Goal: Task Accomplishment & Management: Manage account settings

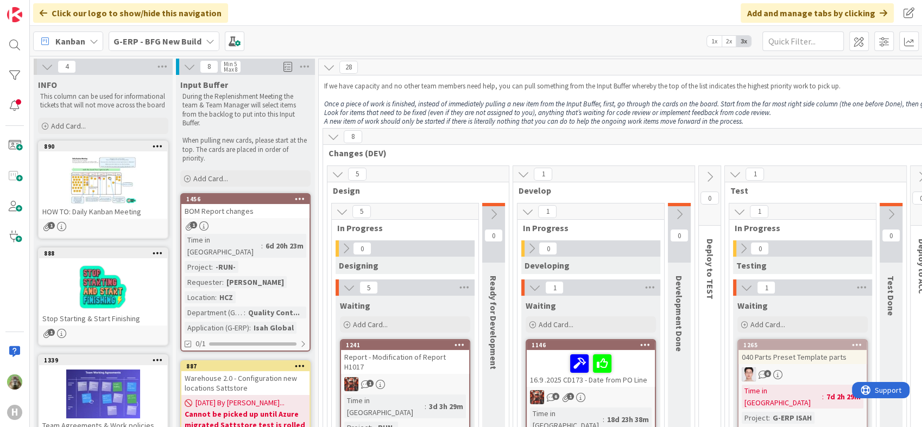
click at [243, 221] on div "1" at bounding box center [245, 225] width 128 height 9
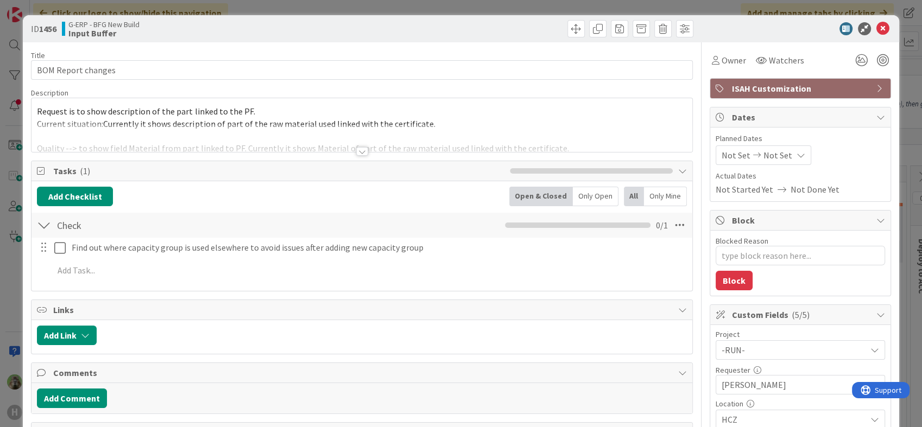
click at [300, 143] on div at bounding box center [361, 138] width 660 height 28
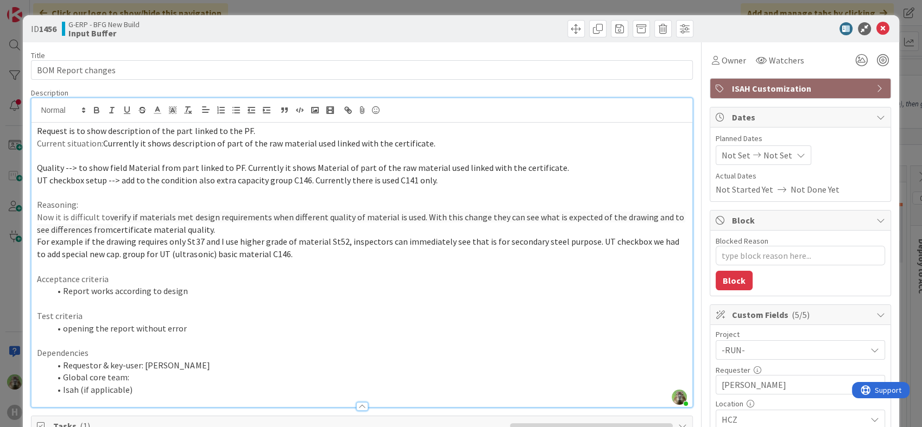
click at [16, 285] on div "ID 1456 G-ERP - BFG New Build Input Buffer Title 18 / 128 BOM Report changes De…" at bounding box center [461, 213] width 922 height 427
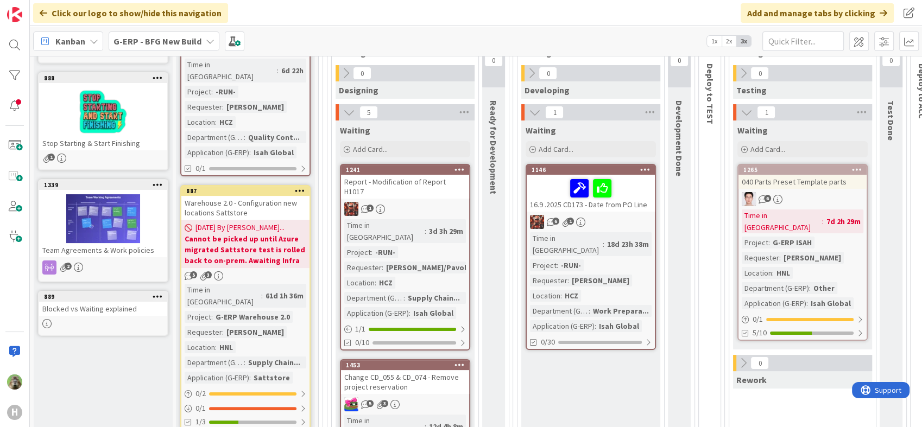
scroll to position [181, 0]
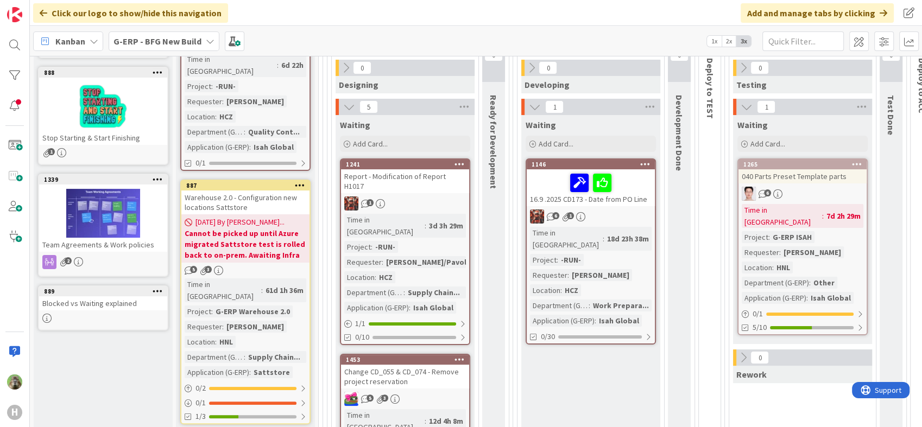
click at [262, 77] on div "Time in Column : 6d 22h Project : -RUN- Requester : [PERSON_NAME] Location : HC…" at bounding box center [246, 103] width 122 height 100
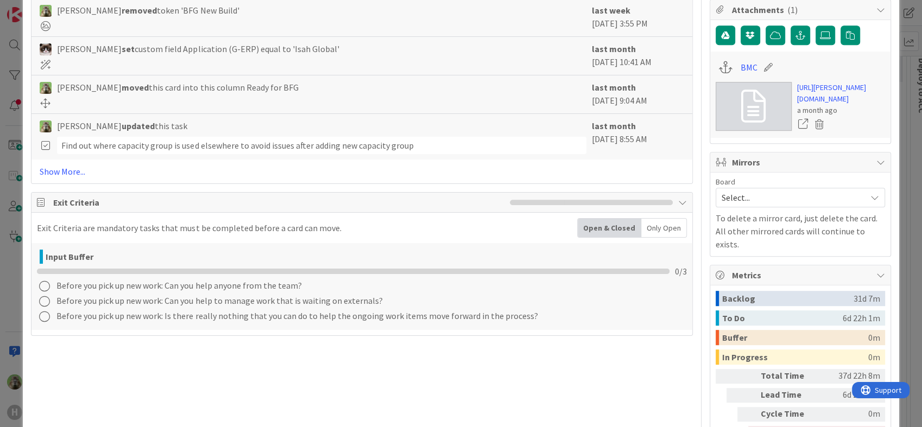
scroll to position [543, 0]
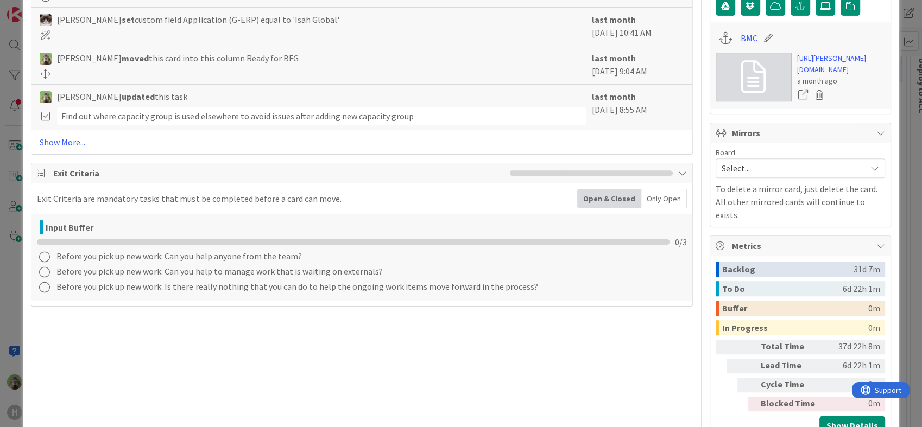
click at [8, 247] on div "ID 1456 G-ERP - BFG New Build Input Buffer Title 18 / 128 BOM Report changes De…" at bounding box center [461, 213] width 922 height 427
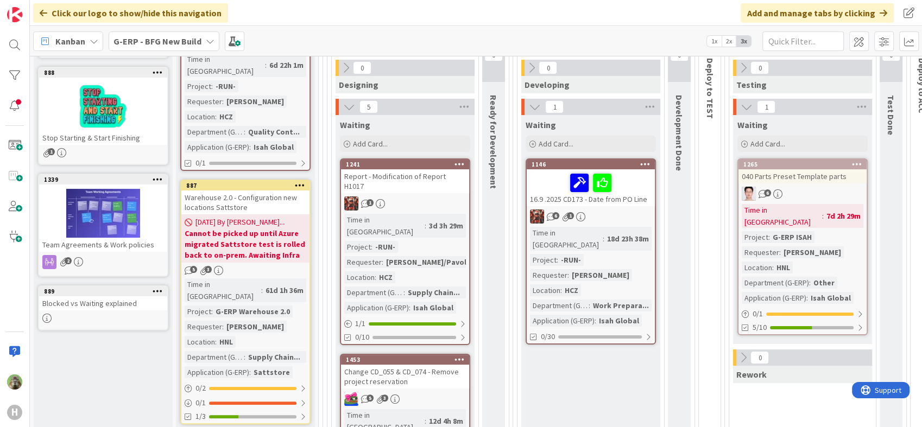
scroll to position [137, 0]
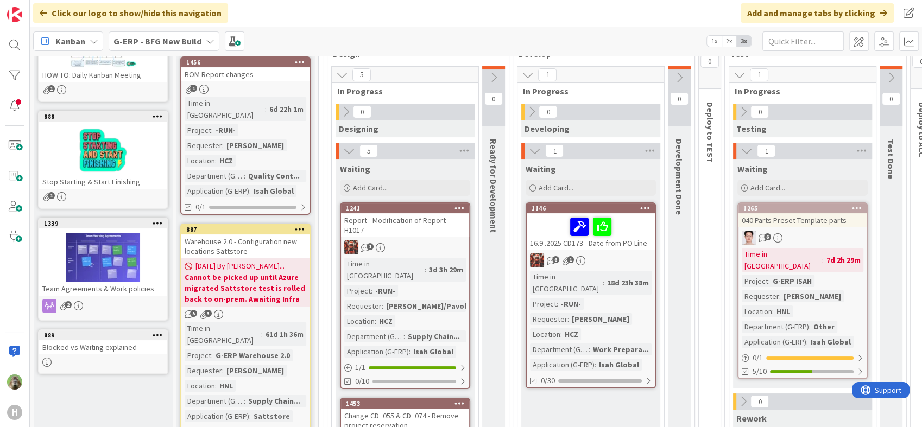
click at [160, 37] on b "G-ERP - BFG New Build" at bounding box center [157, 41] width 88 height 11
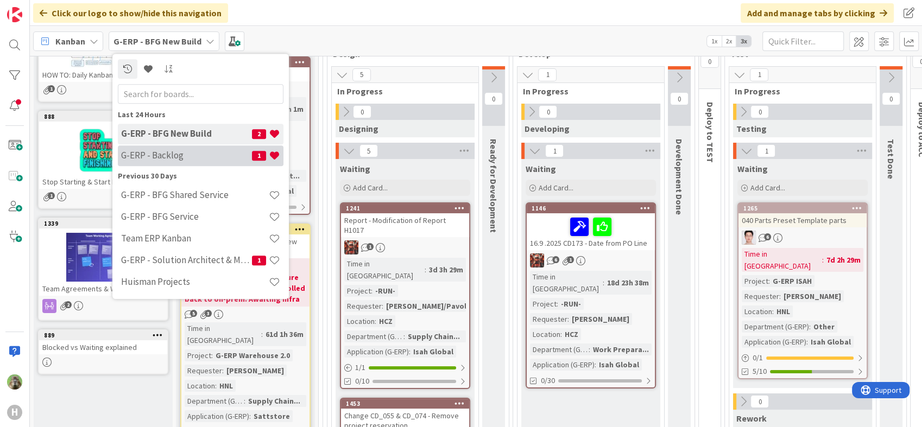
scroll to position [0, 0]
click at [173, 159] on h4 "G-ERP - Backlog" at bounding box center [186, 155] width 131 height 11
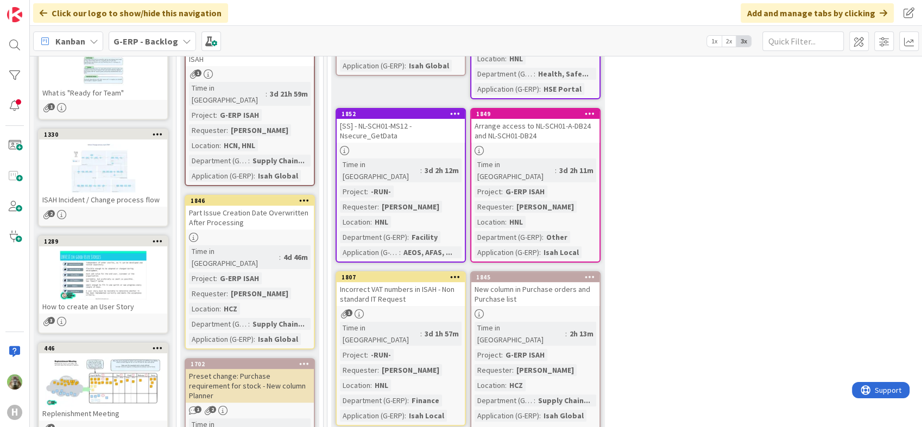
scroll to position [181, 0]
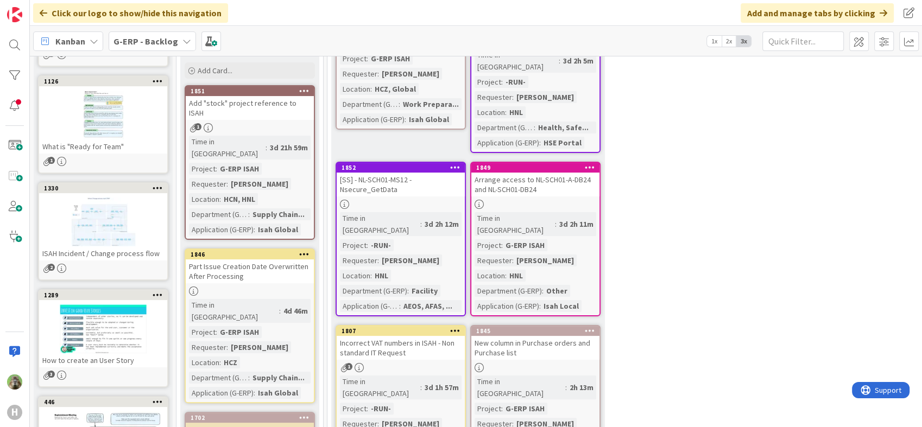
click at [292, 109] on div "Add "stock" project reference to ISAH" at bounding box center [250, 108] width 128 height 24
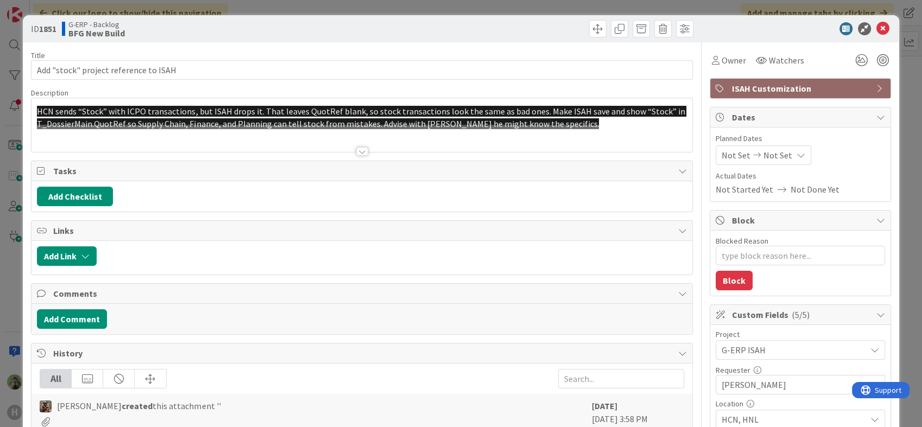
click at [8, 265] on div "ID 1851 G-ERP - Backlog BFG New Build Title 38 / 128 Add "stock" project refere…" at bounding box center [461, 213] width 922 height 427
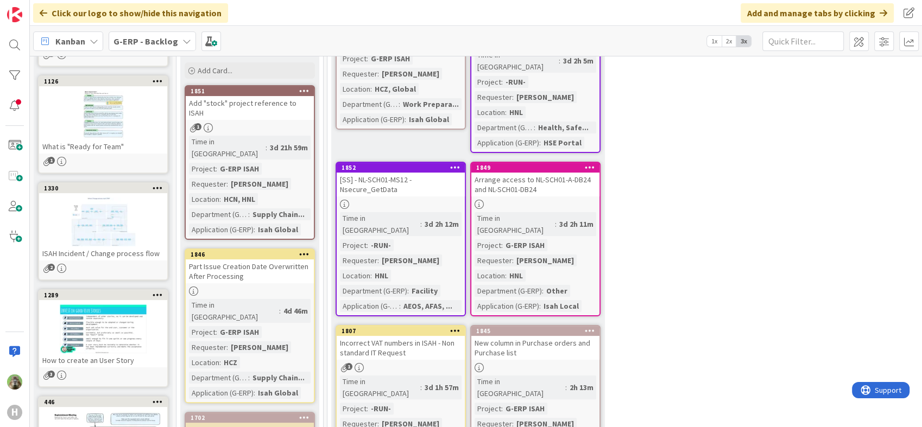
click at [277, 259] on div "Part Issue Creation Date Overwritten After Processing" at bounding box center [250, 271] width 128 height 24
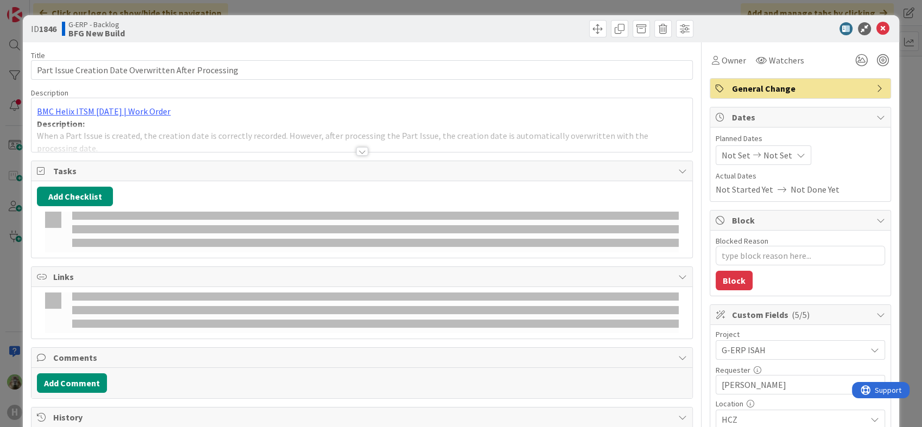
type textarea "x"
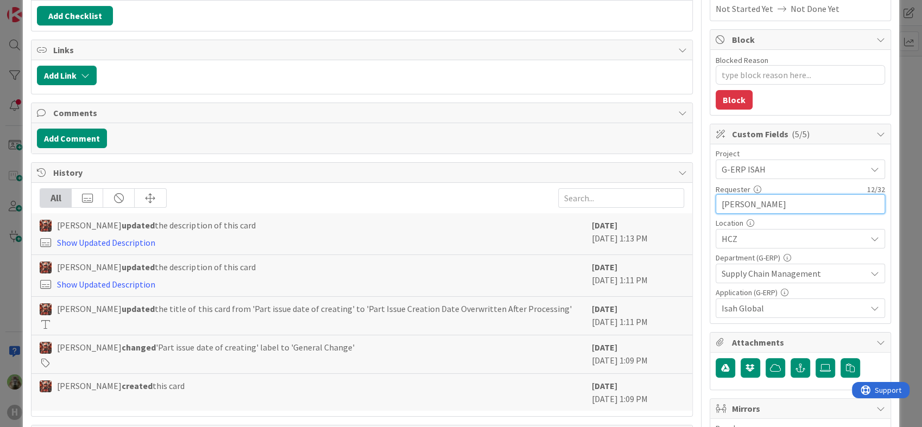
click at [787, 208] on input "Martin Meluš" at bounding box center [799, 204] width 169 height 20
type input "[PERSON_NAME]"
type textarea "x"
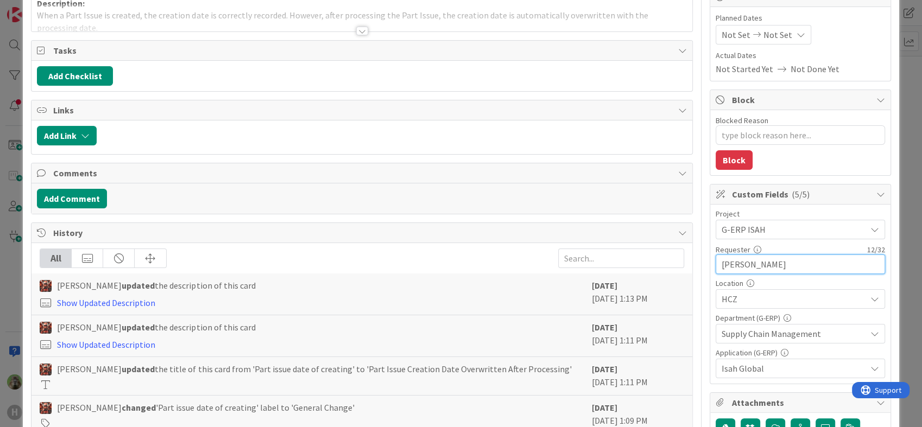
type input "Martin Meluš"
type textarea "x"
type input "[PERSON_NAME]"
type textarea "x"
type input "[PERSON_NAME]"
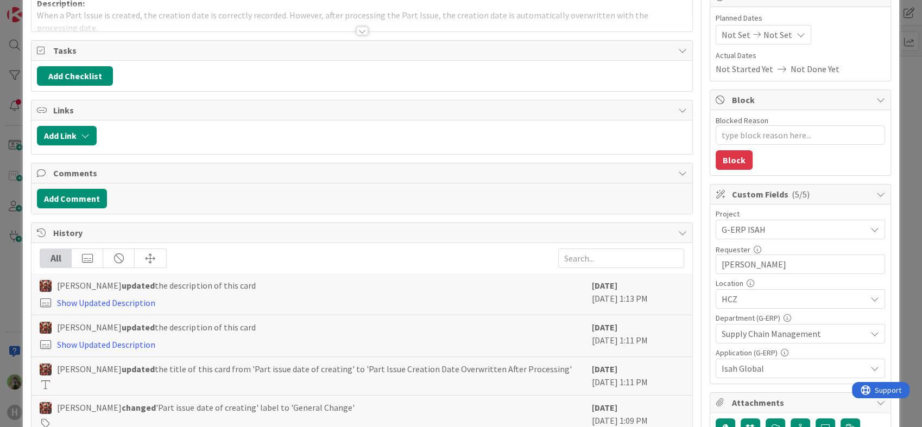
click at [11, 313] on div "ID 1846 G-ERP - Backlog BFG New Build Title 53 / 128 Part Issue Creation Date O…" at bounding box center [461, 213] width 922 height 427
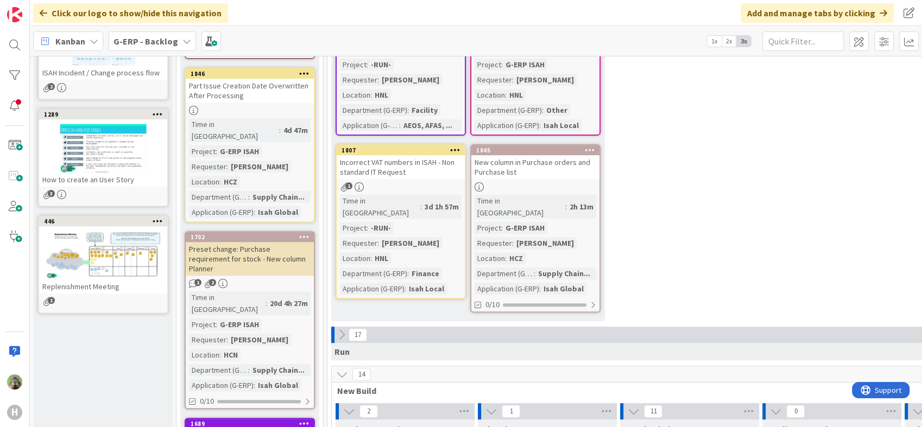
scroll to position [181, 0]
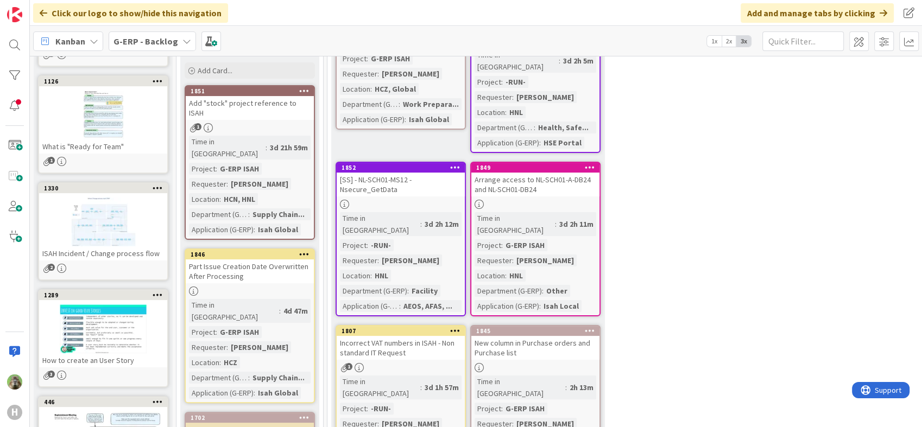
click at [288, 259] on div "Part Issue Creation Date Overwritten After Processing" at bounding box center [250, 271] width 128 height 24
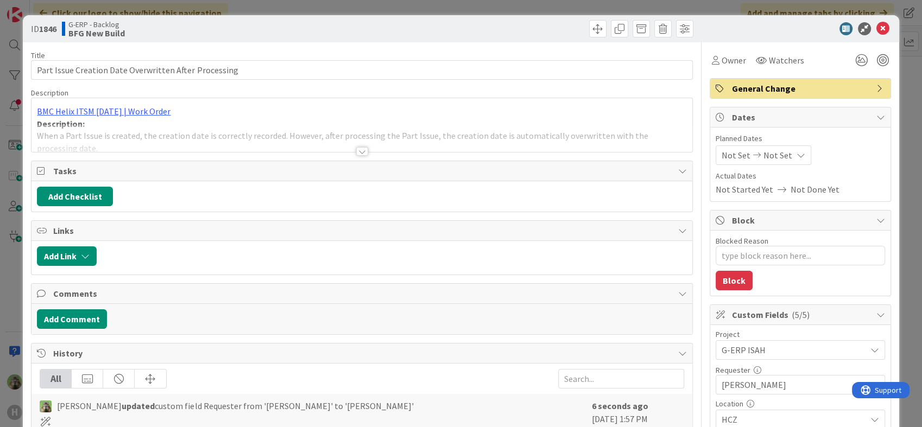
type textarea "x"
click at [246, 134] on div at bounding box center [361, 138] width 660 height 28
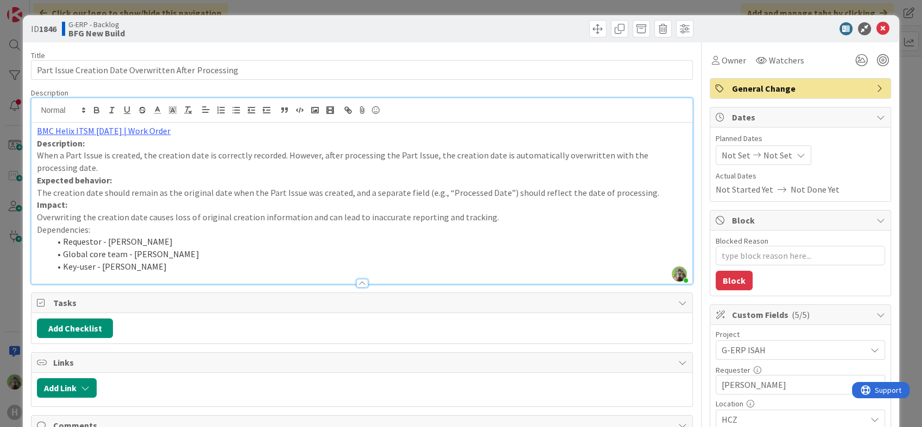
click at [7, 302] on div "ID 1846 G-ERP - Backlog BFG New Build Title 53 / 128 Part Issue Creation Date O…" at bounding box center [461, 213] width 922 height 427
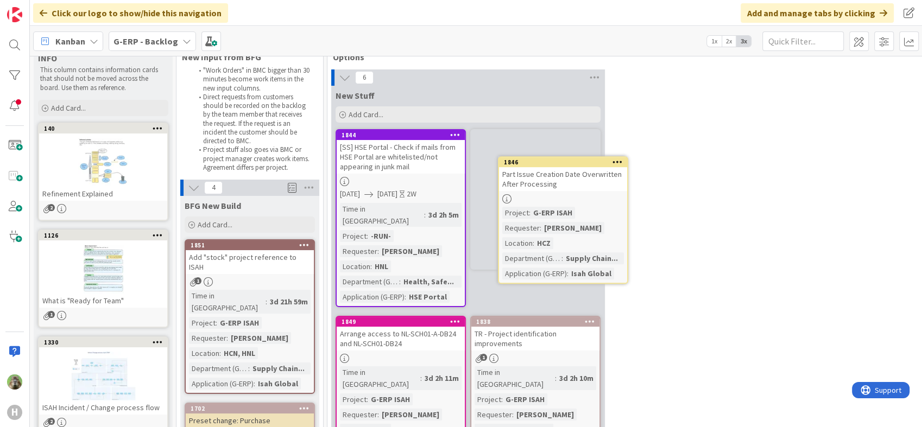
scroll to position [10, 0]
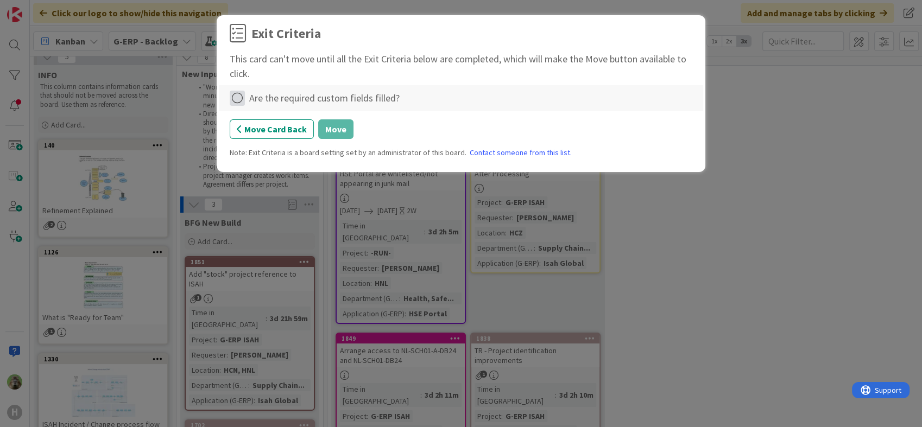
click at [232, 100] on icon at bounding box center [237, 98] width 15 height 15
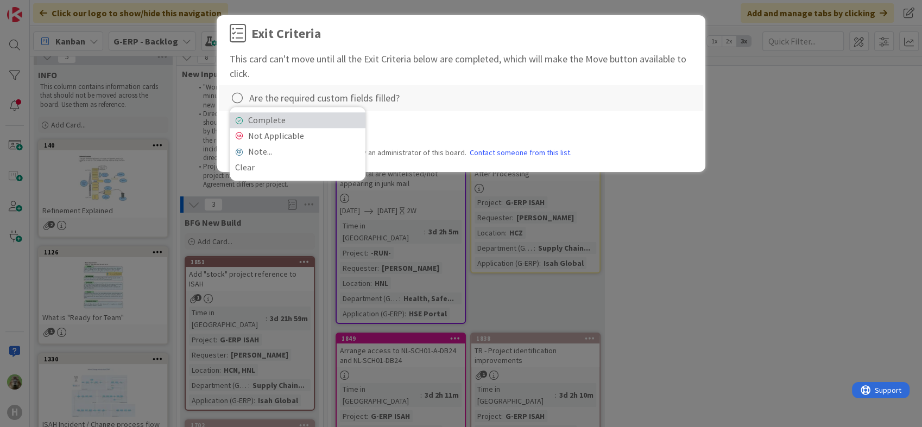
click at [297, 121] on link "Complete" at bounding box center [298, 120] width 136 height 16
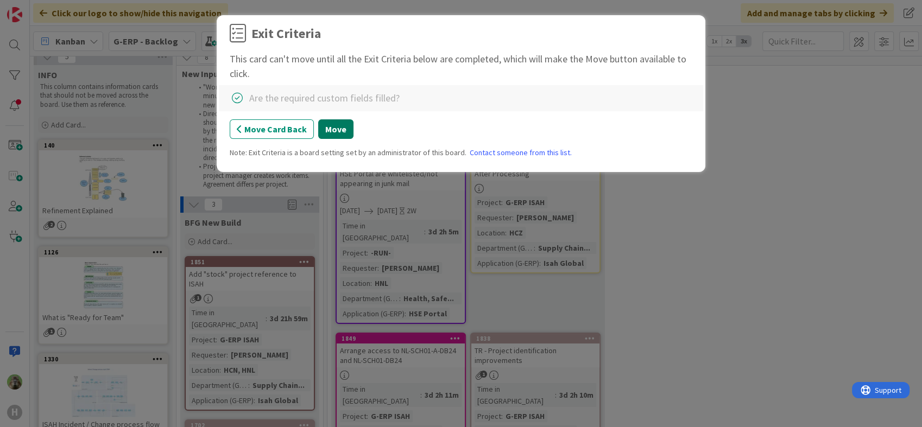
click at [334, 129] on button "Move" at bounding box center [335, 129] width 35 height 20
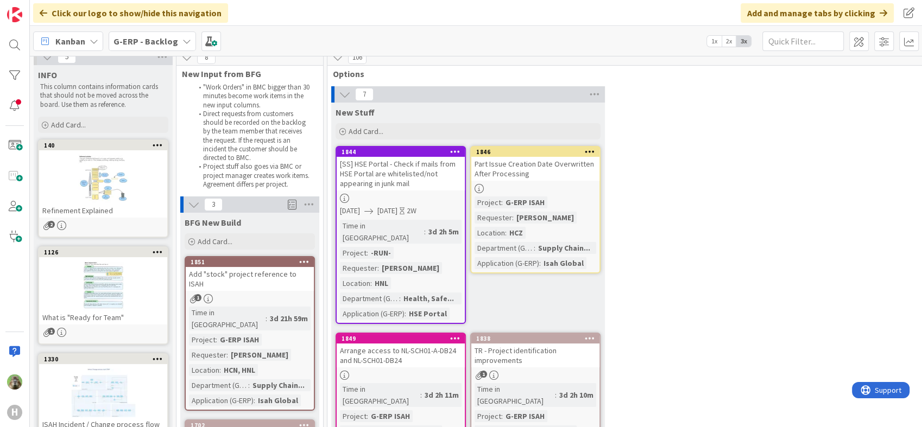
scroll to position [130, 0]
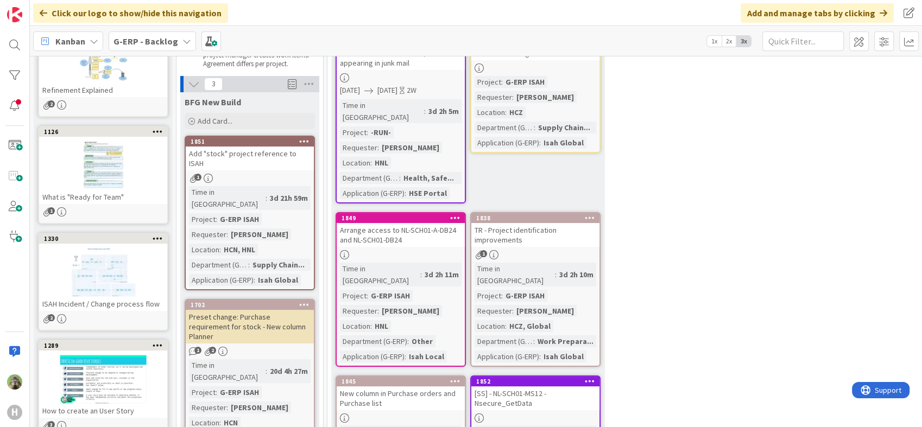
click at [158, 34] on div "G-ERP - Backlog" at bounding box center [152, 41] width 87 height 20
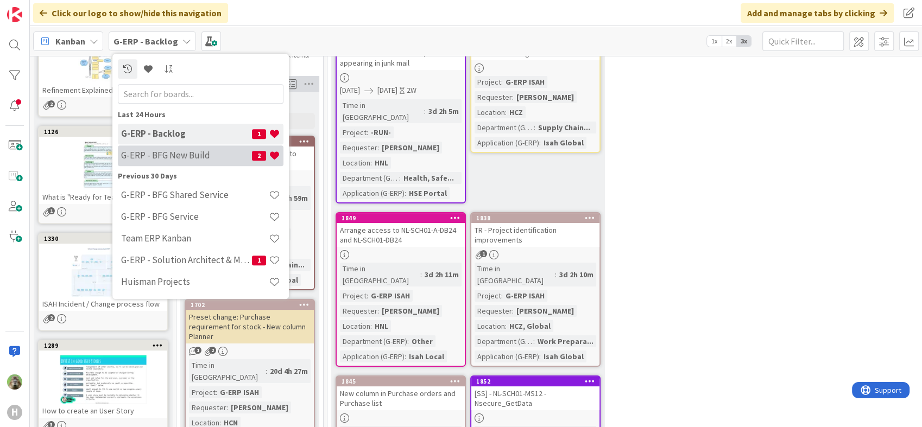
click at [181, 150] on h4 "G-ERP - BFG New Build" at bounding box center [186, 155] width 131 height 11
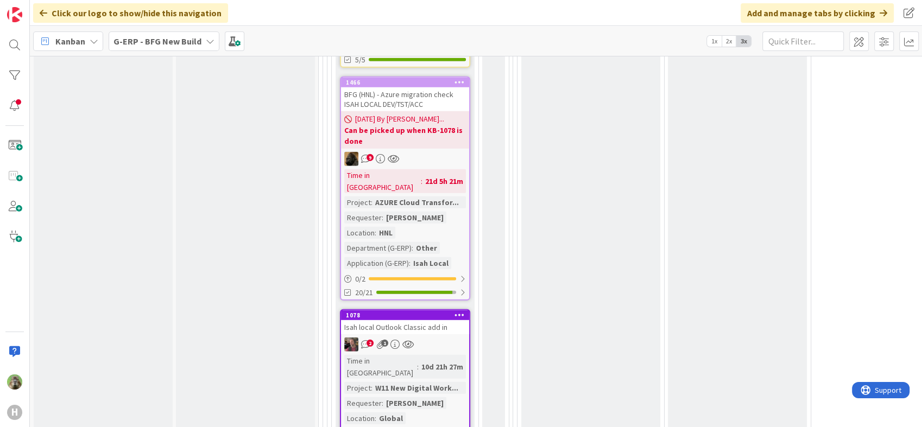
scroll to position [3196, 0]
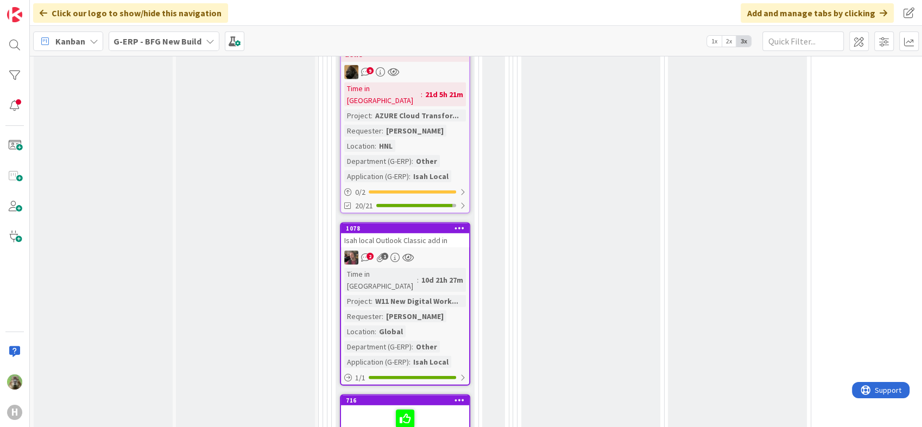
click at [148, 49] on div "G-ERP - BFG New Build" at bounding box center [164, 41] width 111 height 20
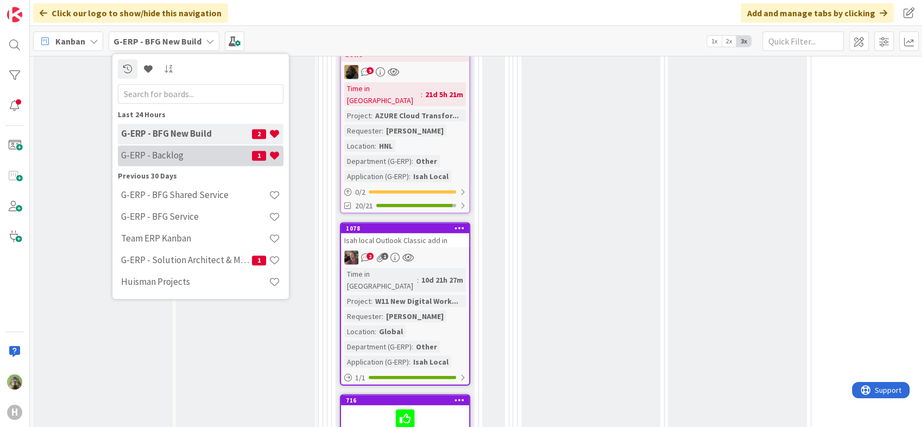
click at [188, 163] on div "G-ERP - Backlog 1" at bounding box center [201, 155] width 166 height 21
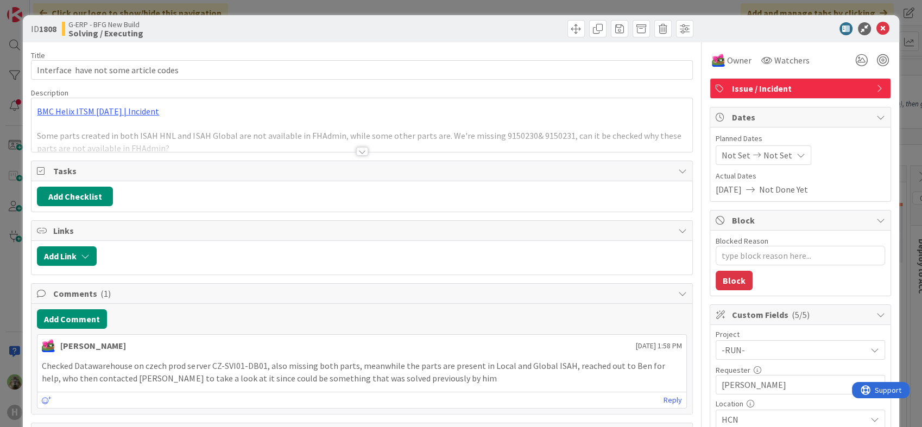
click at [12, 272] on div "ID 1808 G-ERP - BFG New Build Solving / Executing Title 38 / 128 Interface have…" at bounding box center [461, 213] width 922 height 427
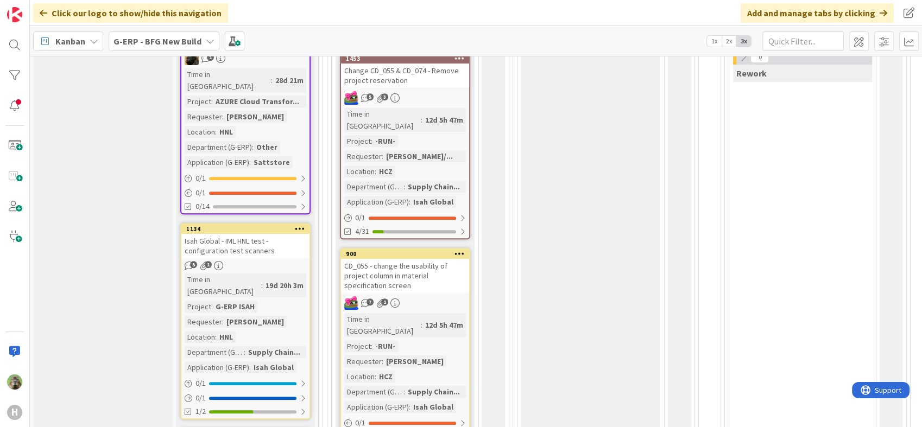
scroll to position [543, 0]
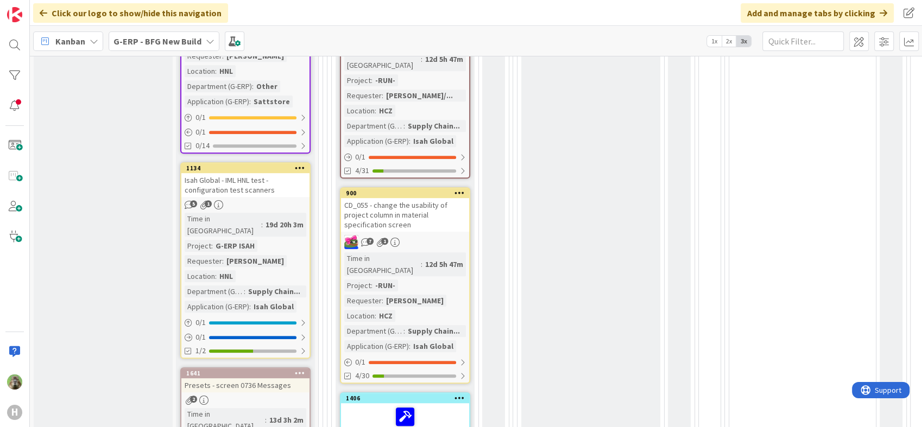
click at [258, 173] on div "Isah Global - IML HNL test - configuration test scanners" at bounding box center [245, 185] width 128 height 24
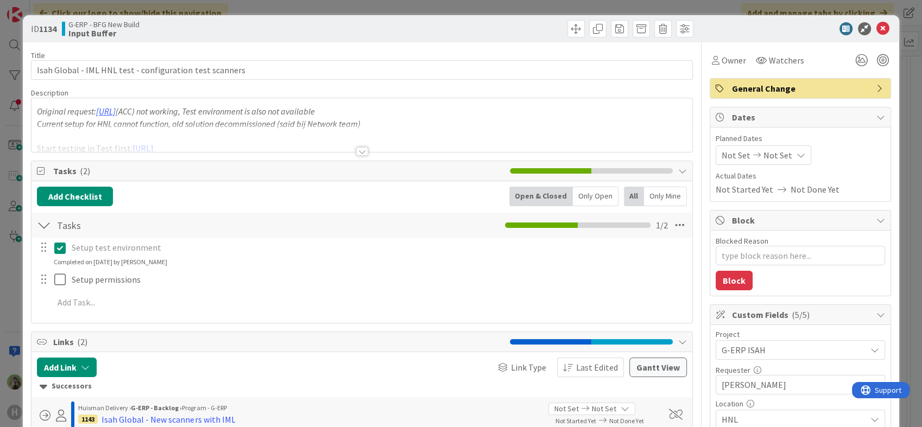
type textarea "x"
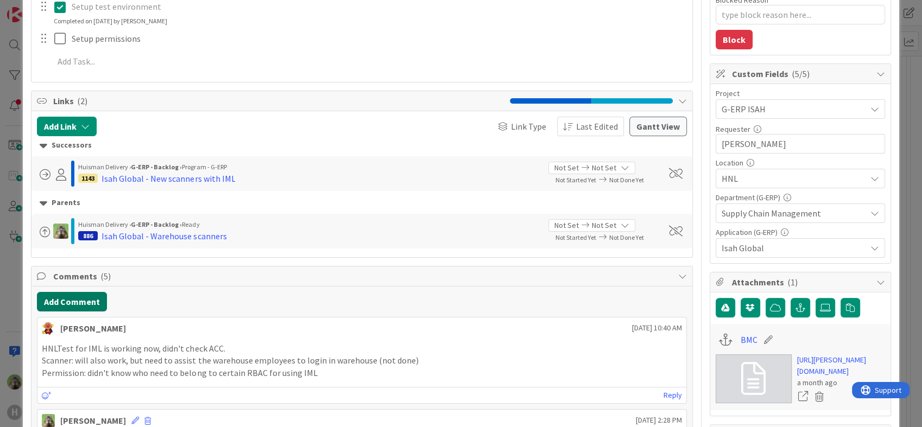
click at [92, 309] on button "Add Comment" at bounding box center [72, 302] width 70 height 20
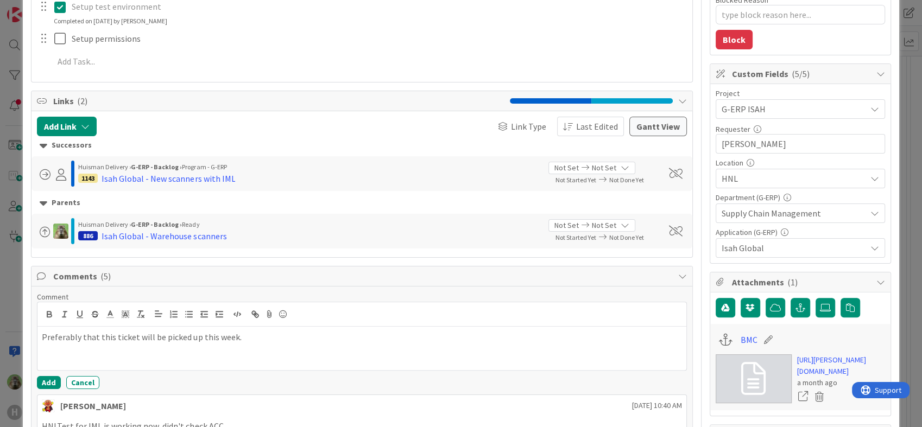
click at [63, 338] on p "Preferably that this ticket will be picked up this week." at bounding box center [361, 337] width 639 height 12
click at [221, 340] on p "Preferred that this ticket will be picked up this week." at bounding box center [361, 337] width 639 height 12
click at [56, 382] on button "Add" at bounding box center [49, 382] width 24 height 13
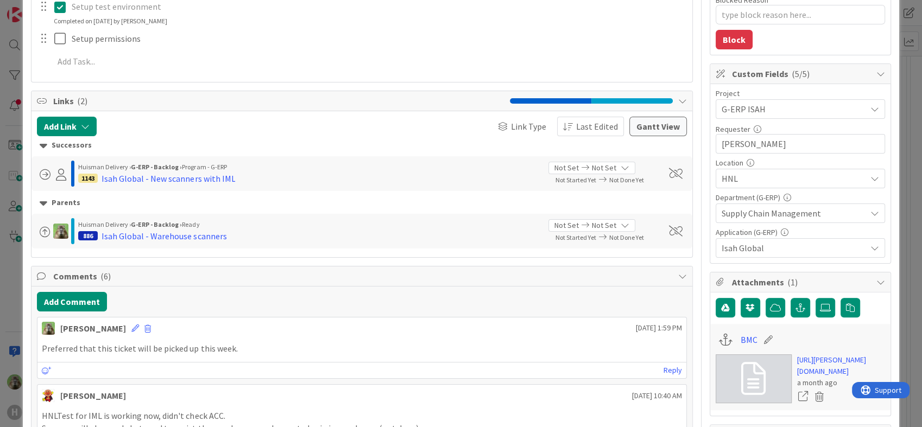
click at [0, 308] on html "H Click our logo to show/hide this navigation Add and manage tabs by clicking K…" at bounding box center [461, 213] width 922 height 427
click at [17, 296] on div "ID 1134 G-ERP - BFG New Build Input Buffer Title 56 / 128 Isah Global - IML HNL…" at bounding box center [461, 213] width 922 height 427
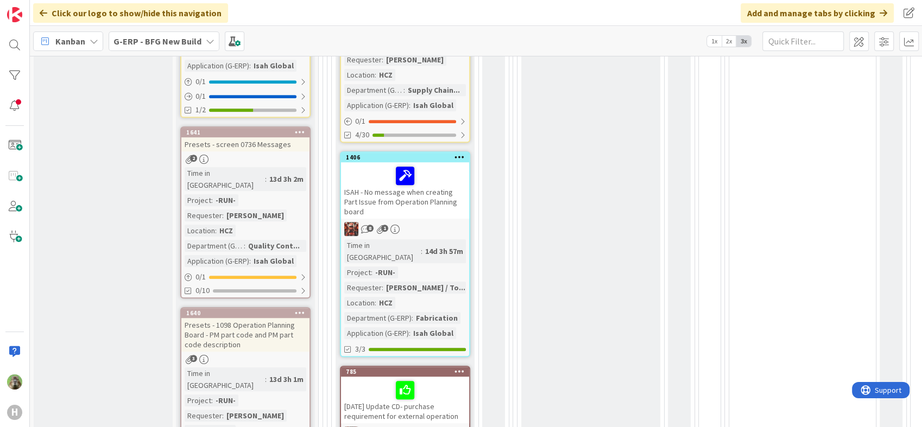
scroll to position [723, 0]
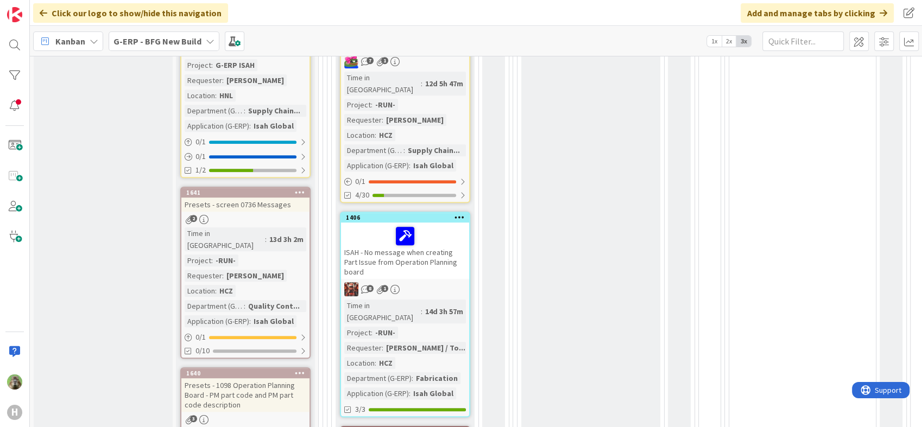
click at [265, 198] on div "Presets - screen 0736 Messages" at bounding box center [245, 205] width 128 height 14
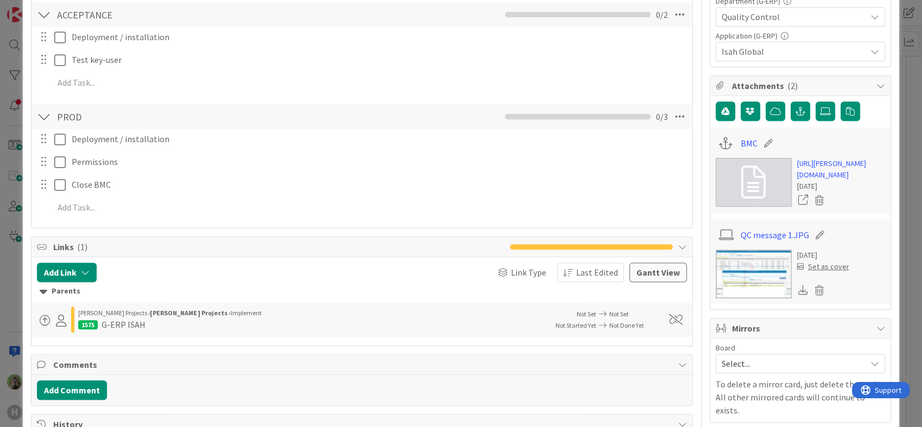
scroll to position [361, 0]
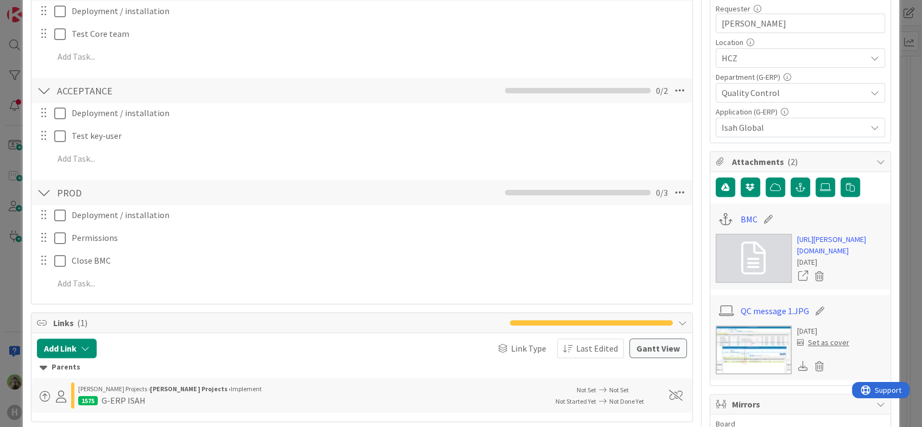
click at [16, 303] on div "ID 1641 G-ERP - BFG New Build Input Buffer Title 30 / 128 Presets - screen 0736…" at bounding box center [461, 213] width 922 height 427
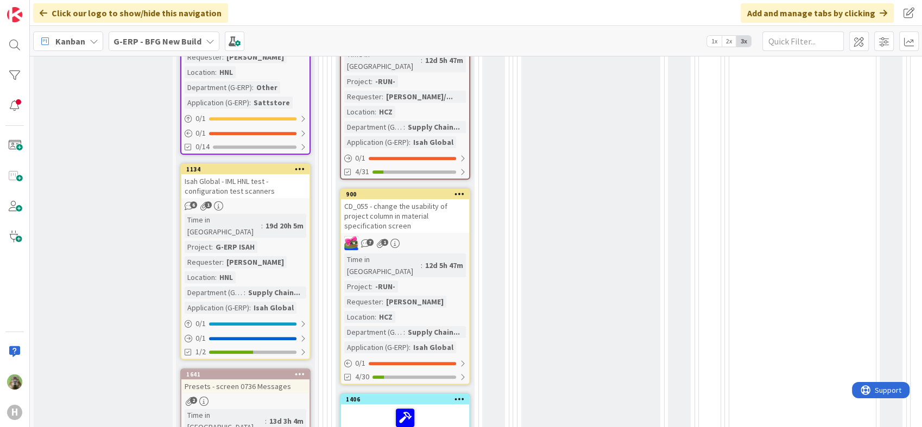
scroll to position [543, 0]
click at [195, 36] on b "G-ERP - BFG New Build" at bounding box center [157, 41] width 88 height 11
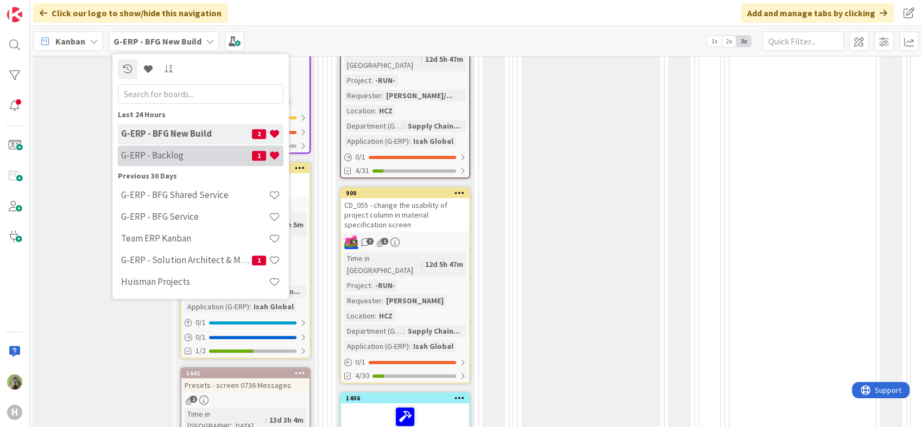
click at [182, 151] on h4 "G-ERP - Backlog" at bounding box center [186, 155] width 131 height 11
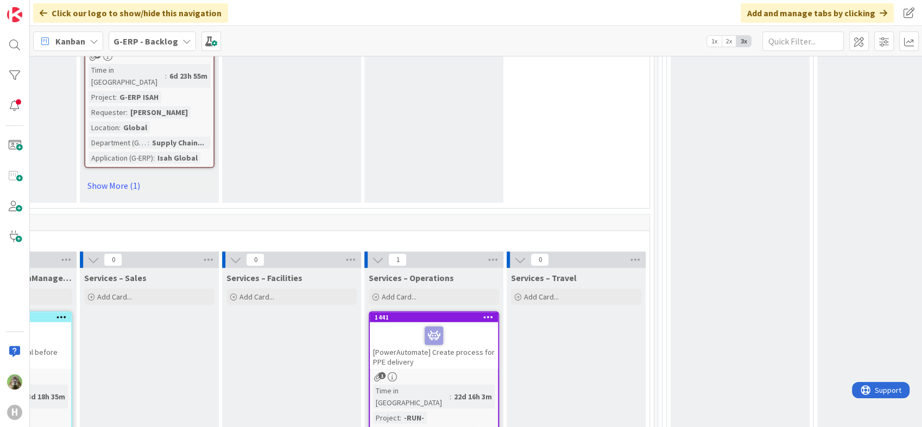
scroll to position [2714, 91]
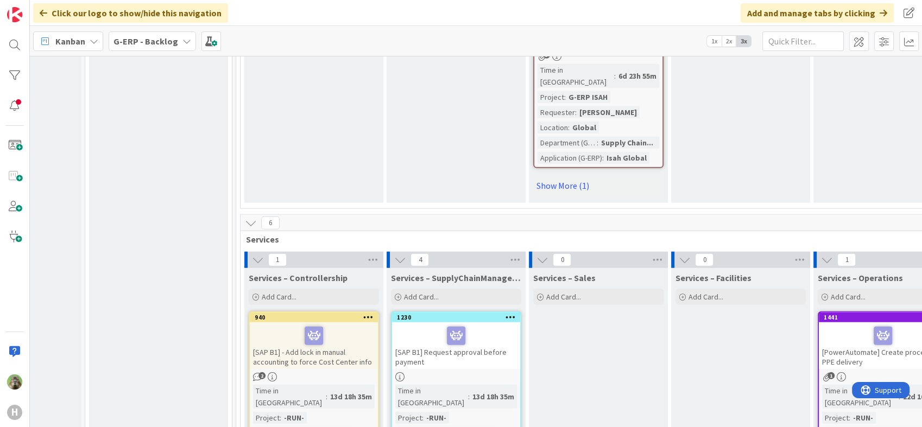
click at [175, 40] on div "G-ERP - Backlog" at bounding box center [152, 41] width 87 height 20
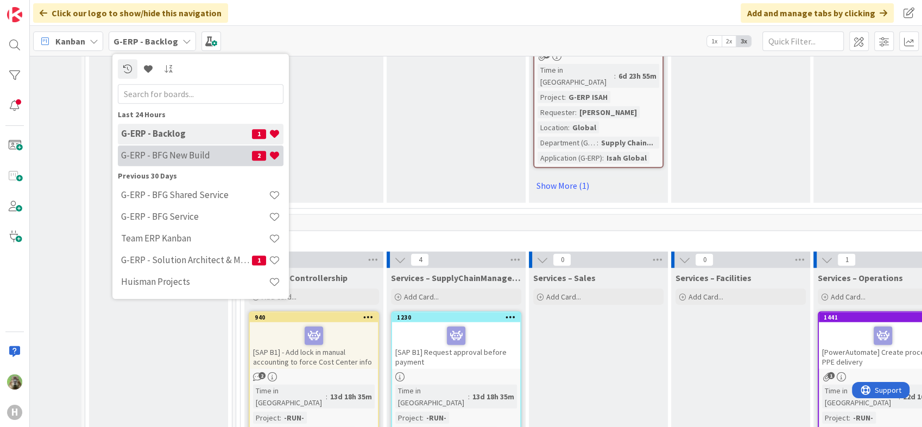
click at [207, 152] on h4 "G-ERP - BFG New Build" at bounding box center [186, 155] width 131 height 11
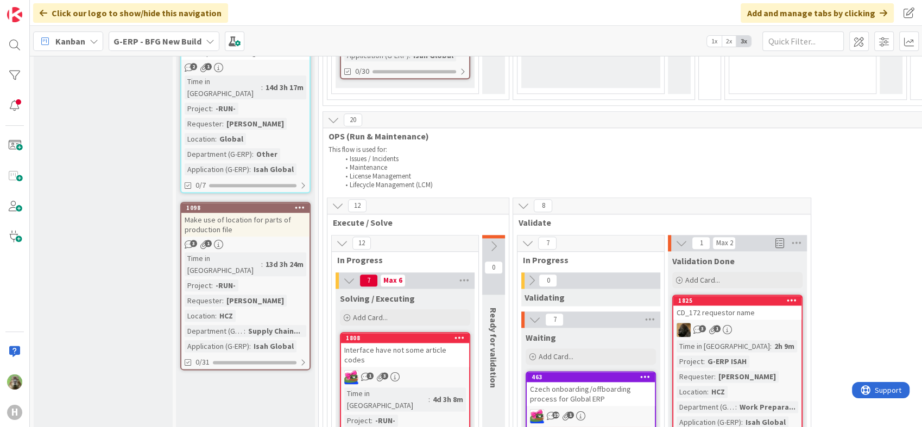
scroll to position [1266, 113]
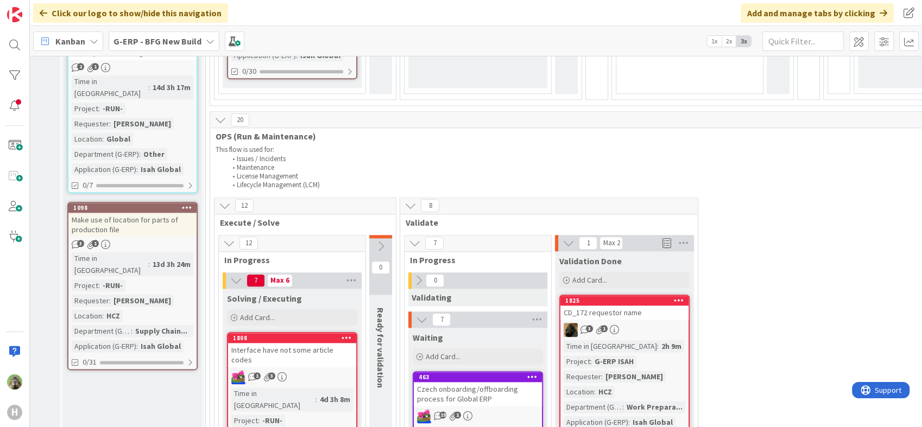
click at [629, 306] on div "CD_172 requestor name" at bounding box center [624, 313] width 128 height 14
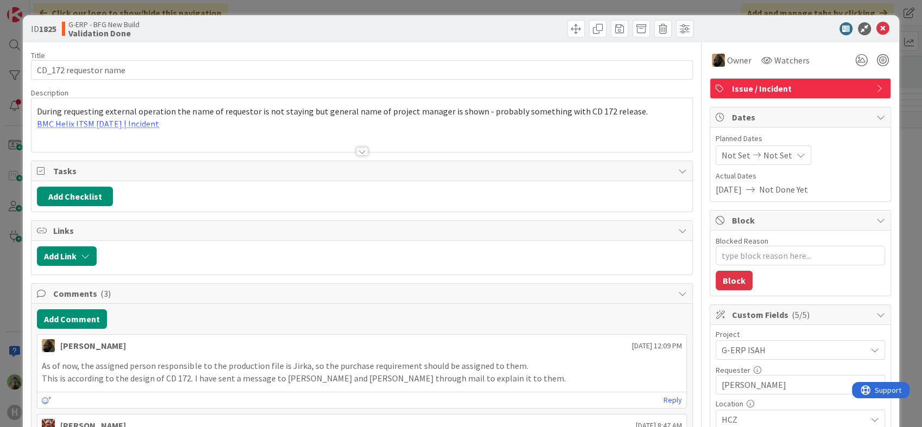
type textarea "x"
click at [453, 141] on div at bounding box center [361, 138] width 660 height 28
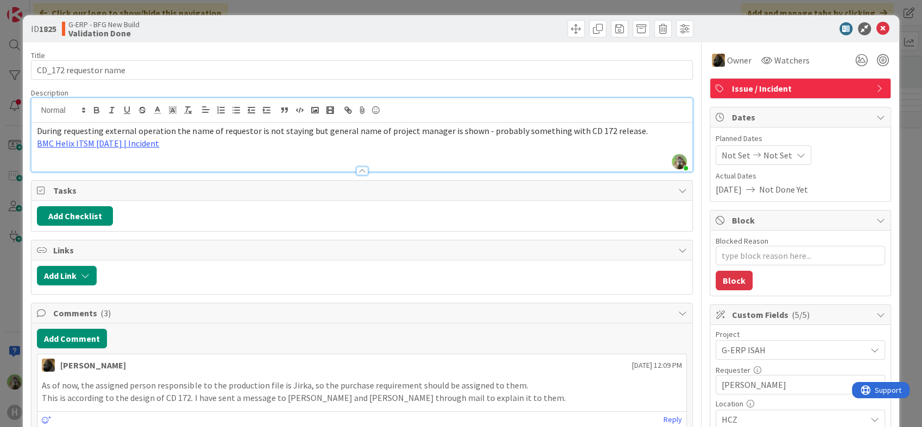
click at [20, 251] on div "ID 1825 G-ERP - BFG New Build Validation Done Title 21 / 128 CD_172 requestor n…" at bounding box center [461, 213] width 922 height 427
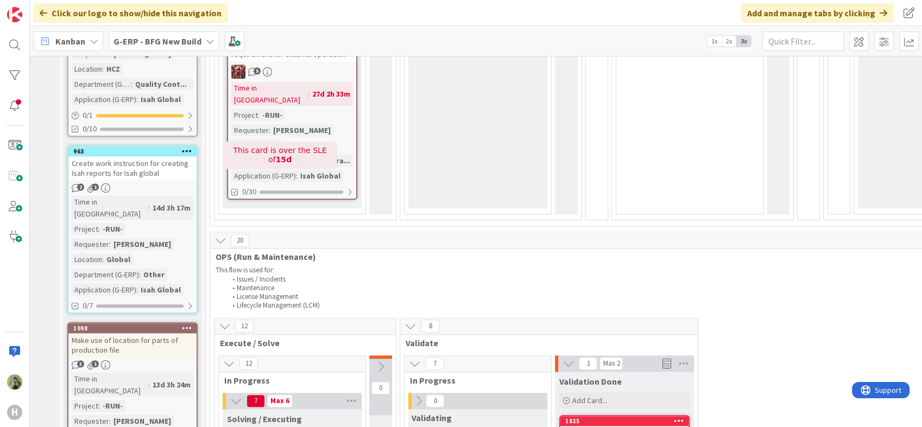
scroll to position [904, 113]
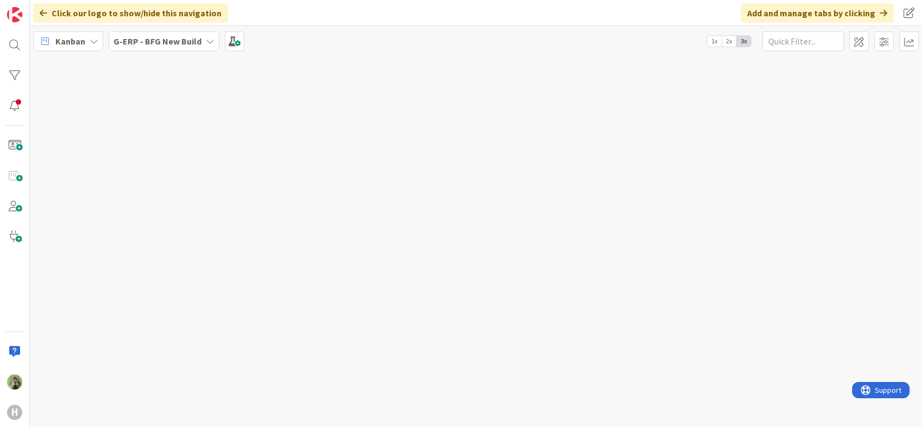
click at [168, 37] on b "G-ERP - BFG New Build" at bounding box center [157, 41] width 88 height 11
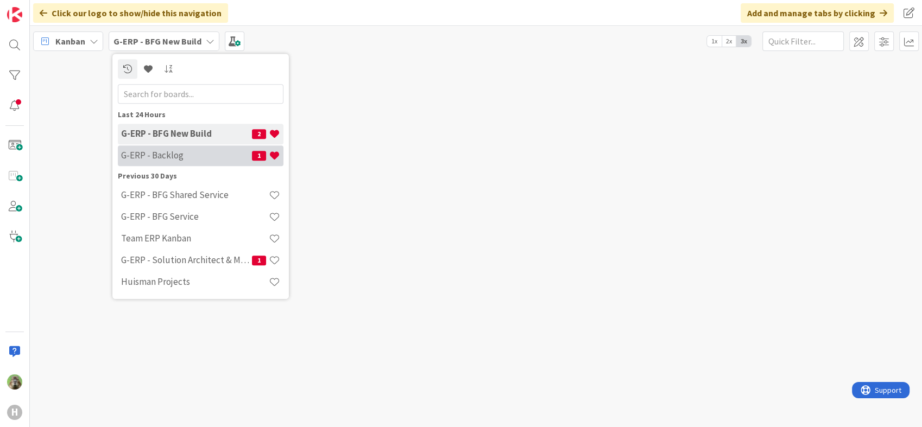
click at [189, 156] on h4 "G-ERP - Backlog" at bounding box center [186, 155] width 131 height 11
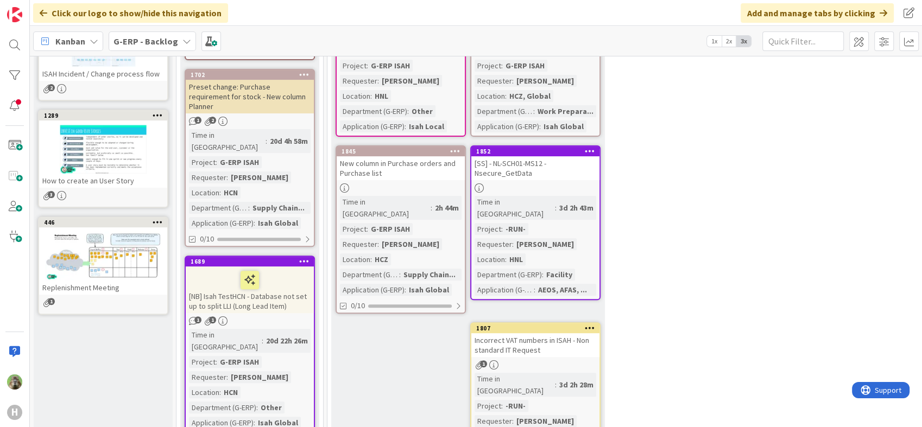
scroll to position [361, 0]
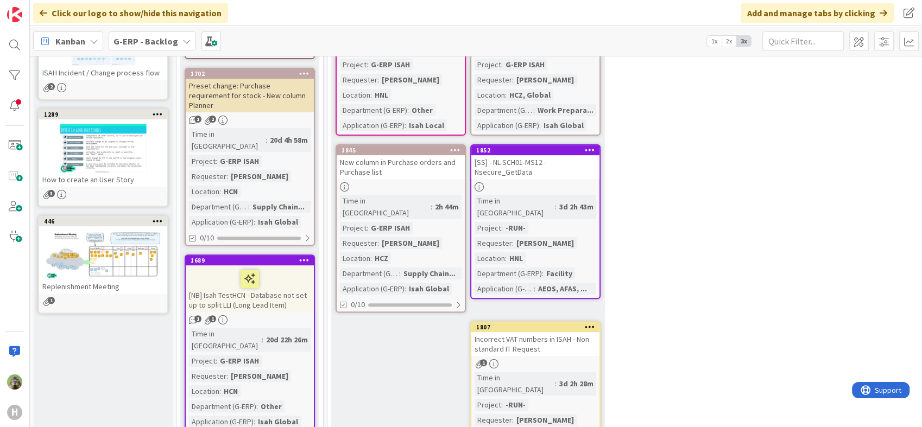
click at [427, 155] on div "New column in Purchase orders and Purchase list" at bounding box center [400, 167] width 128 height 24
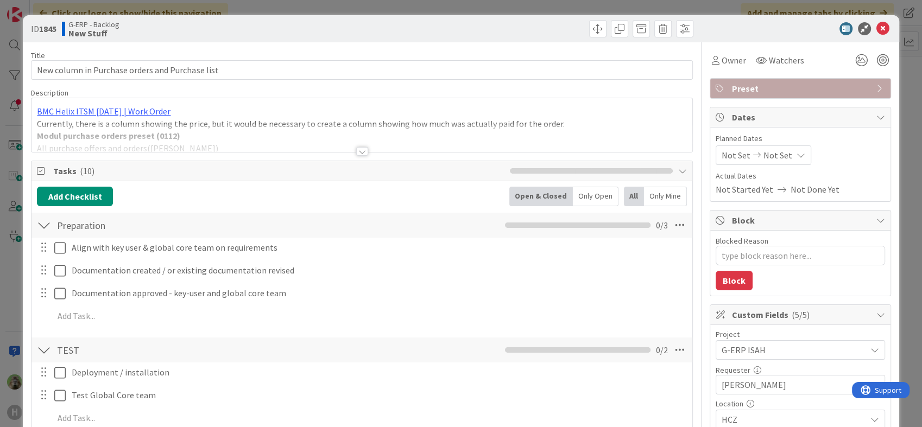
click at [427, 143] on div at bounding box center [361, 138] width 660 height 28
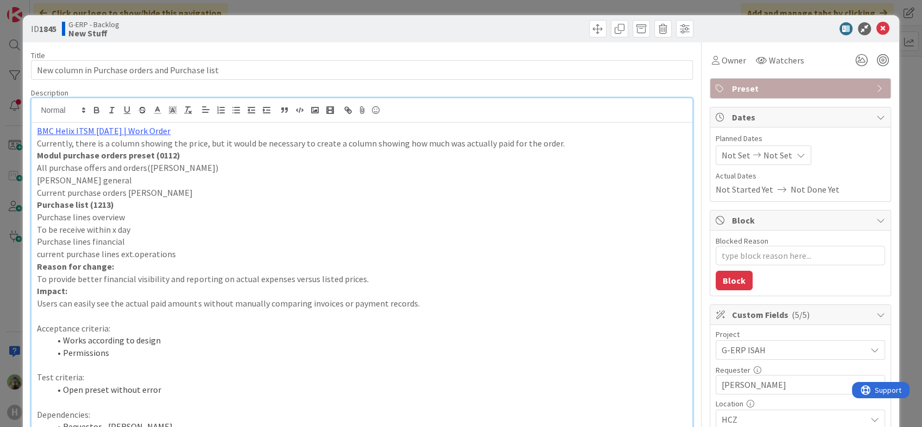
click at [0, 238] on div "ID 1845 G-ERP - Backlog New Stuff Title 47 / 128 New column in Purchase orders …" at bounding box center [461, 213] width 922 height 427
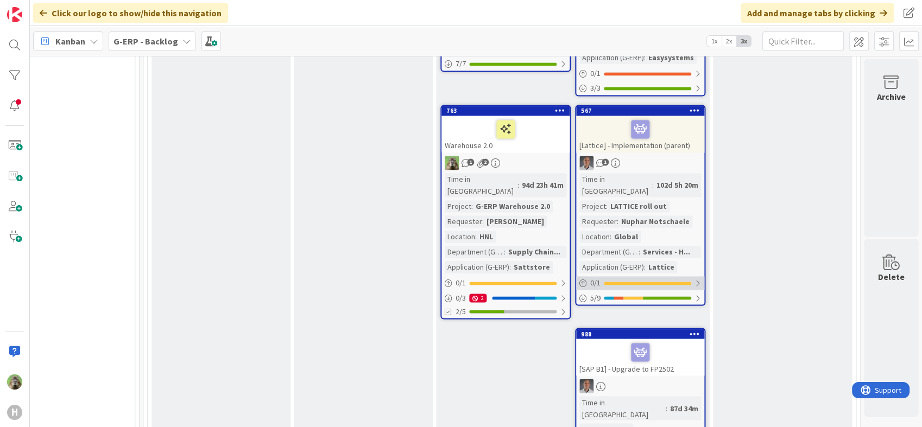
scroll to position [1809, 1063]
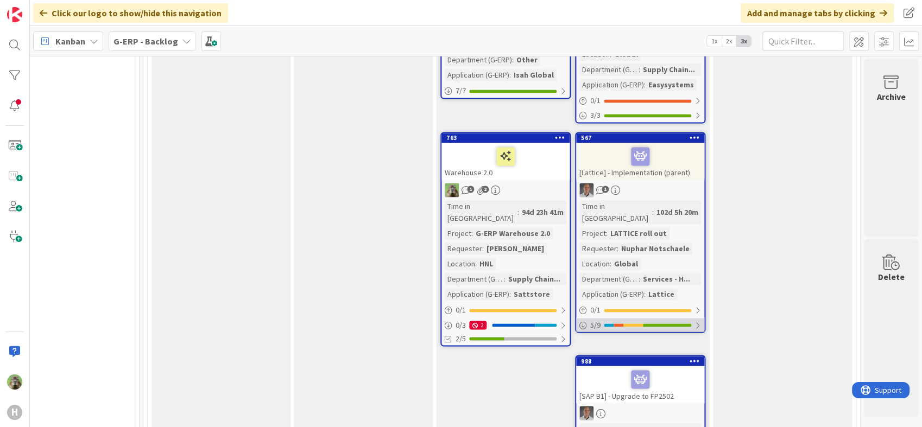
click at [649, 323] on div at bounding box center [667, 324] width 48 height 3
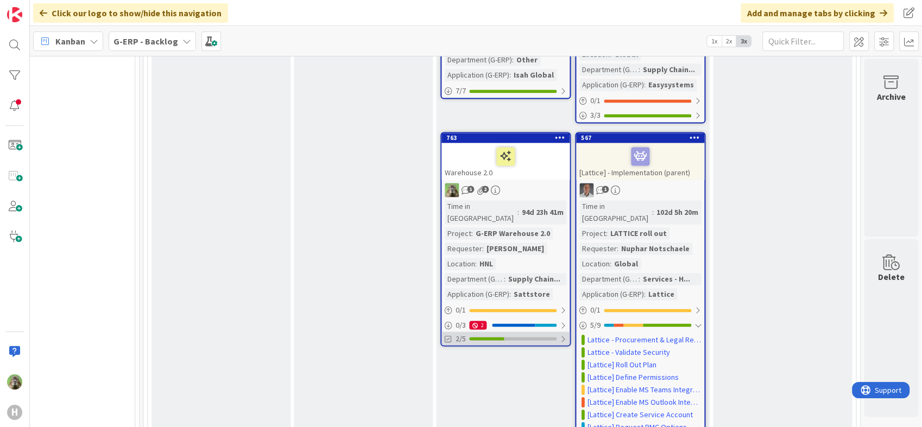
click at [486, 332] on div "2/5" at bounding box center [505, 339] width 128 height 14
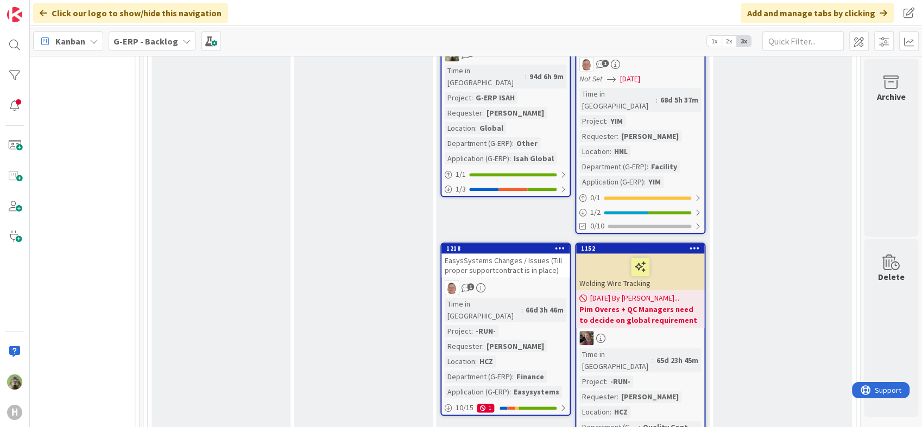
scroll to position [1146, 1063]
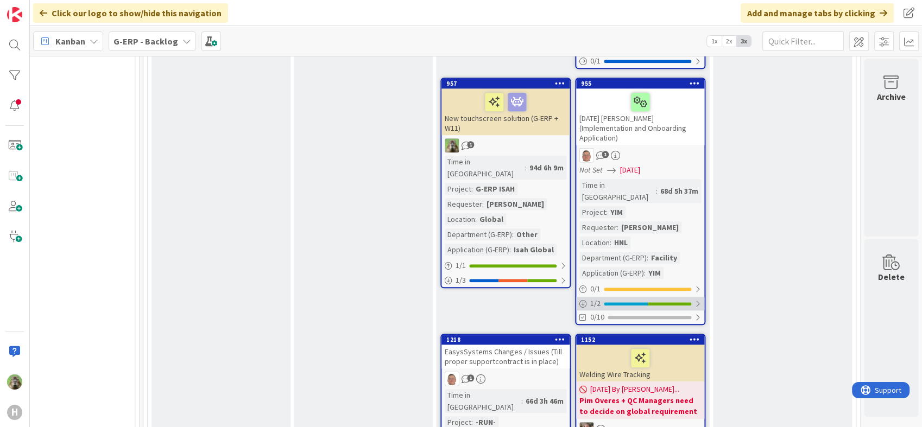
click at [610, 302] on div at bounding box center [626, 303] width 44 height 3
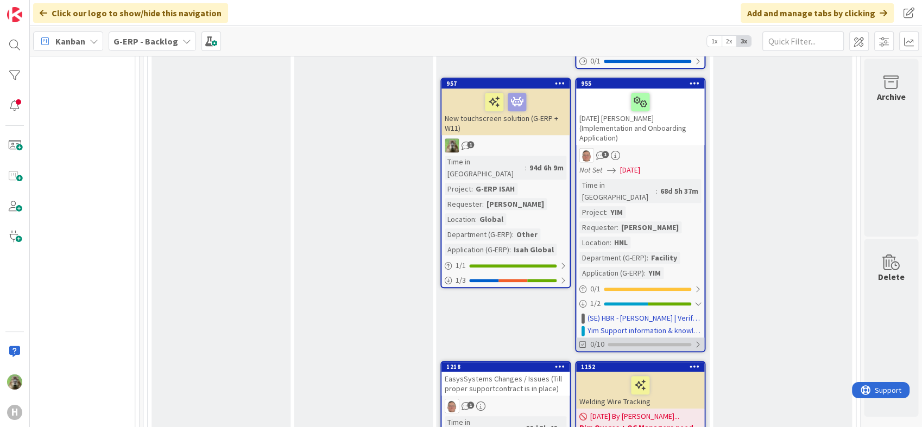
click at [664, 343] on div at bounding box center [649, 344] width 84 height 3
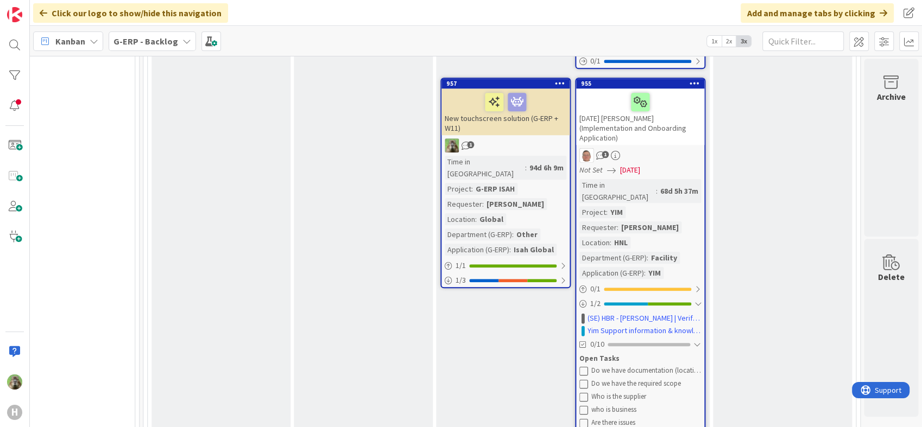
scroll to position [1085, 1063]
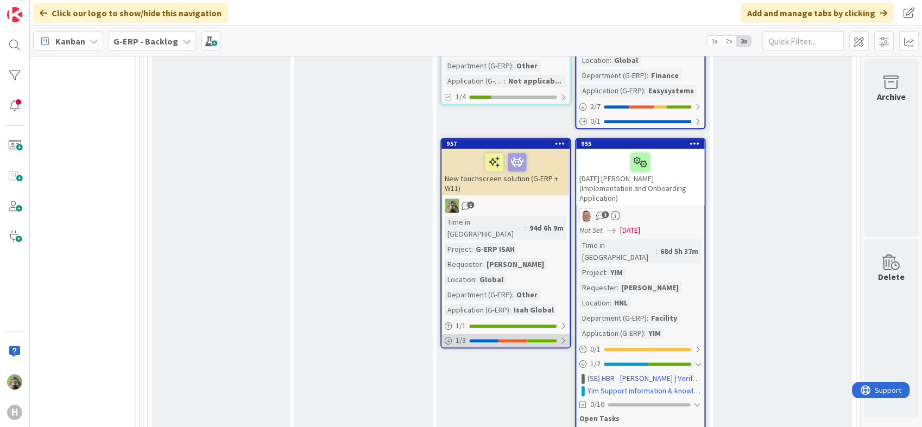
click at [533, 334] on div "1 / 3" at bounding box center [505, 341] width 128 height 14
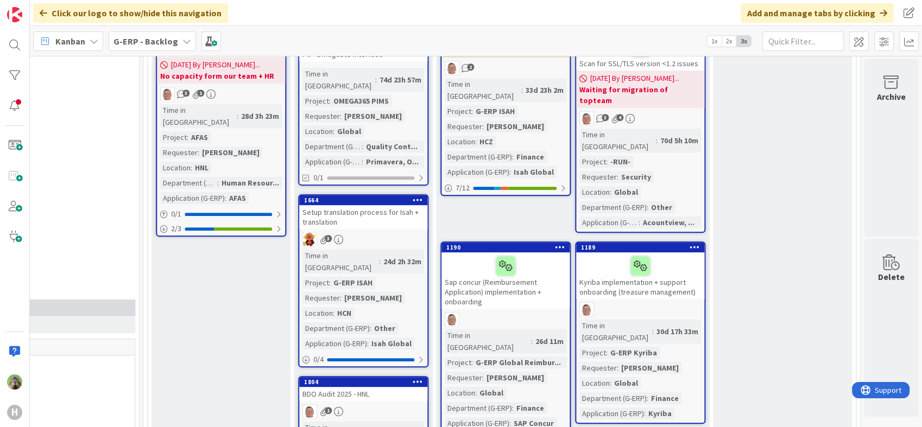
scroll to position [482, 1063]
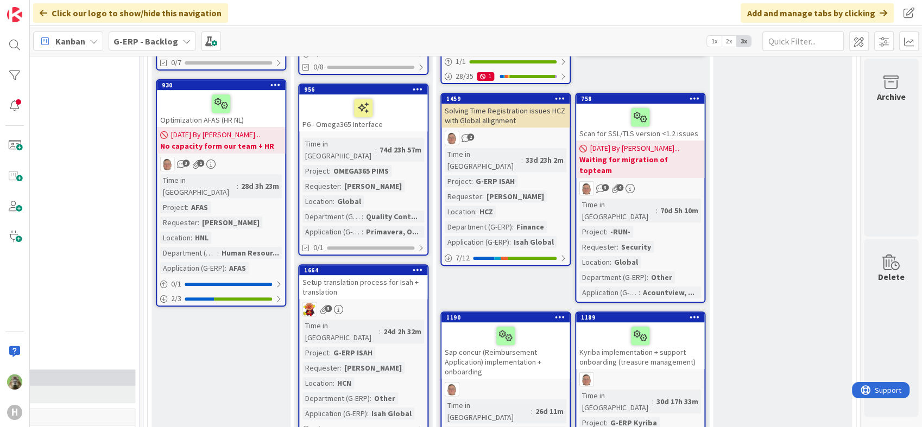
click at [511, 236] on div "Isah Global" at bounding box center [534, 242] width 46 height 12
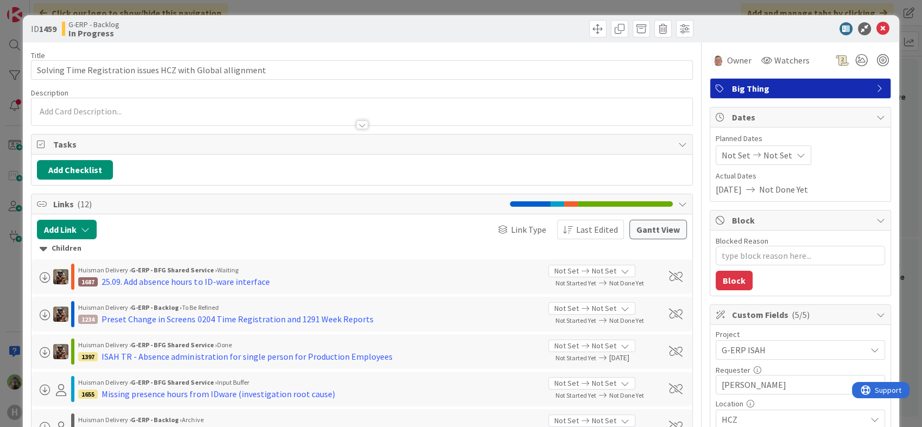
type textarea "x"
click at [0, 281] on html "H Click our logo to show/hide this navigation Add and manage tabs by clicking K…" at bounding box center [461, 213] width 922 height 427
click at [9, 276] on div "ID 1459 G-ERP - Backlog In Progress Title 59 / 128 Solving Time Registration is…" at bounding box center [461, 213] width 922 height 427
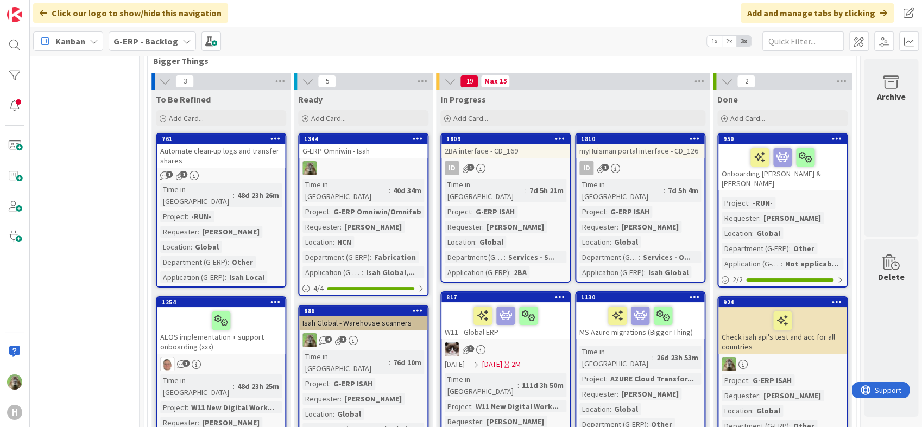
scroll to position [0, 1063]
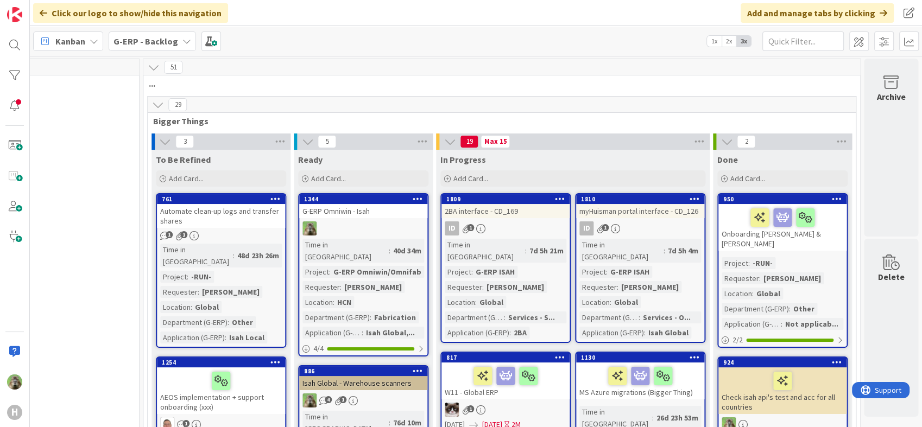
click at [176, 50] on div "G-ERP - Backlog" at bounding box center [152, 41] width 87 height 20
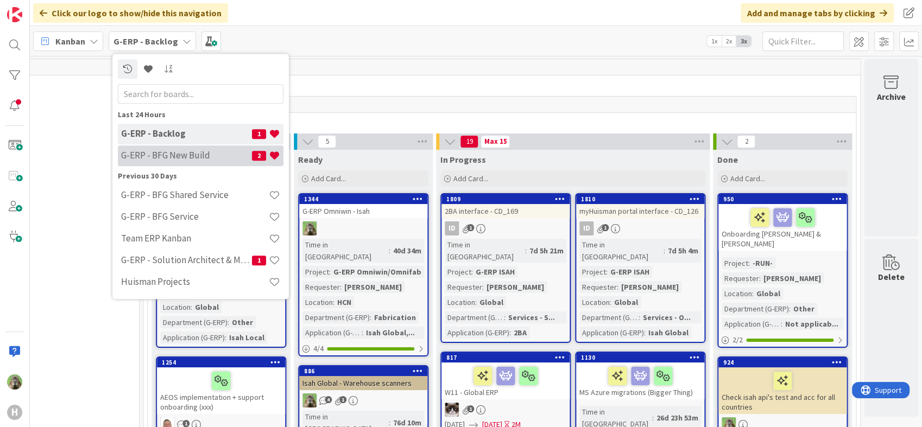
click at [200, 151] on h4 "G-ERP - BFG New Build" at bounding box center [186, 155] width 131 height 11
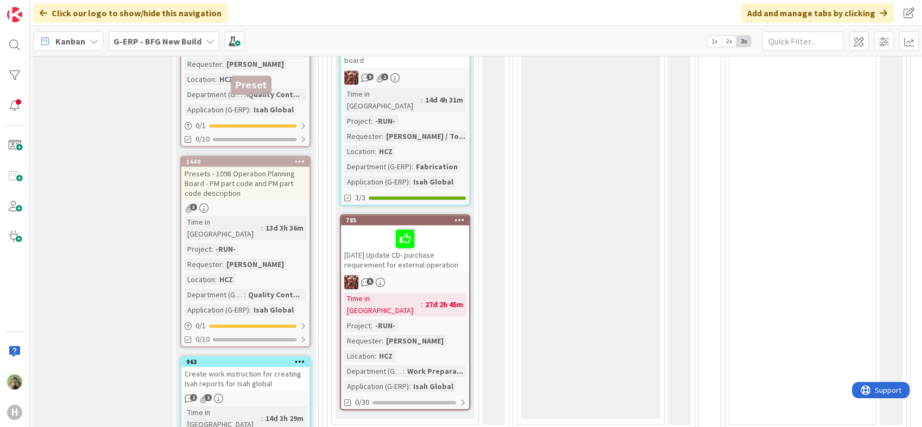
scroll to position [964, 0]
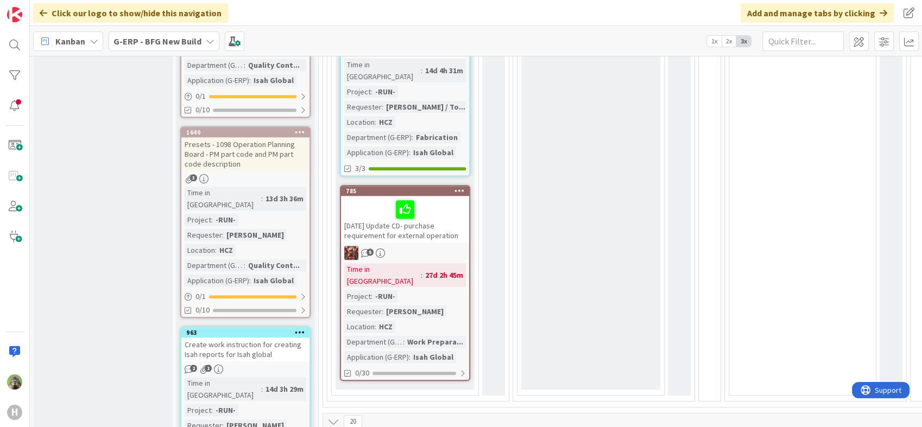
click at [166, 39] on b "G-ERP - BFG New Build" at bounding box center [157, 41] width 88 height 11
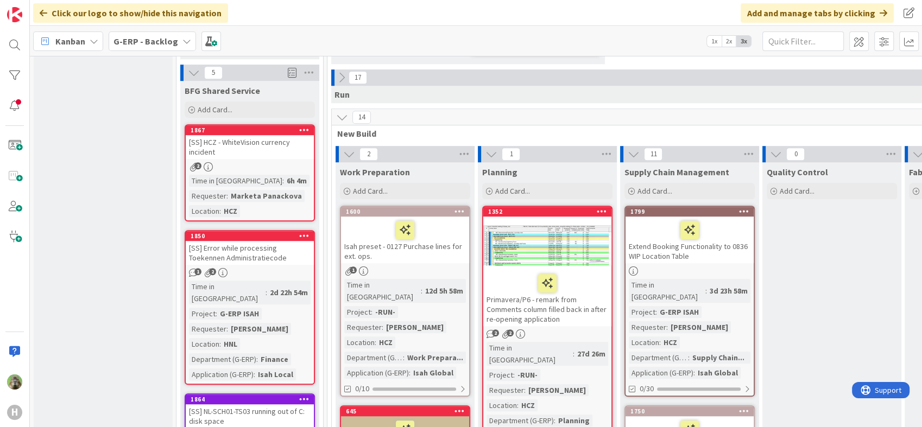
scroll to position [784, 0]
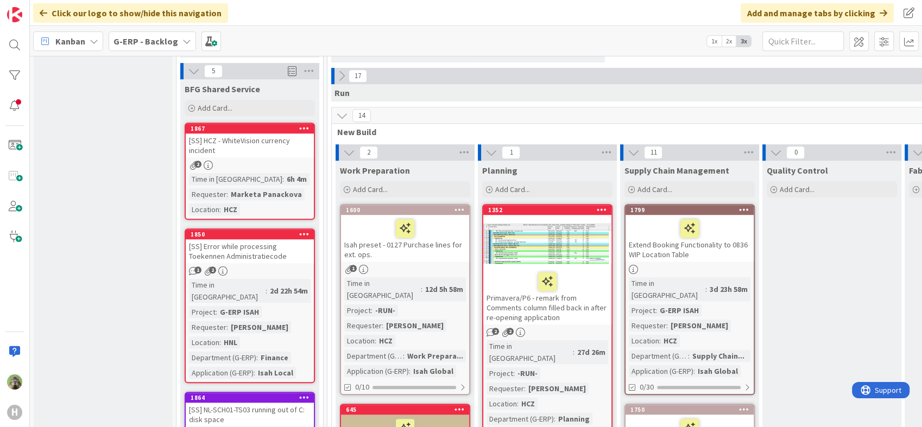
click at [718, 225] on link "1799 Extend Booking Functionality to 0836 WIP Location Table Time in Column : 3…" at bounding box center [689, 299] width 130 height 191
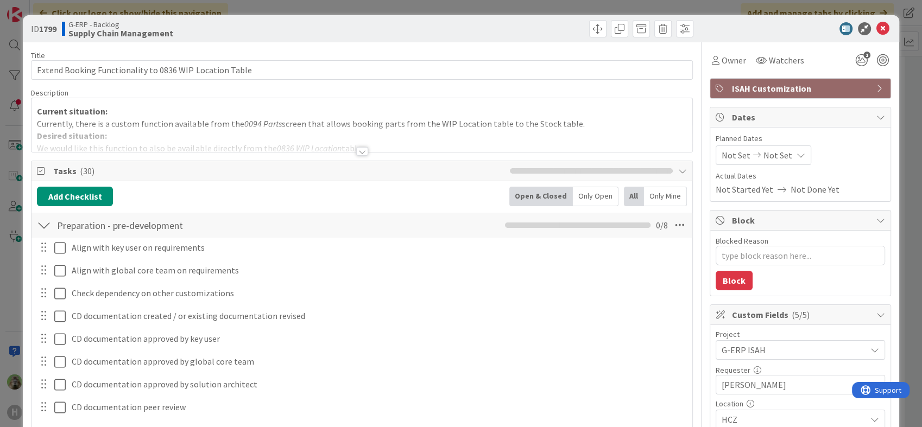
click at [232, 125] on div at bounding box center [361, 138] width 660 height 28
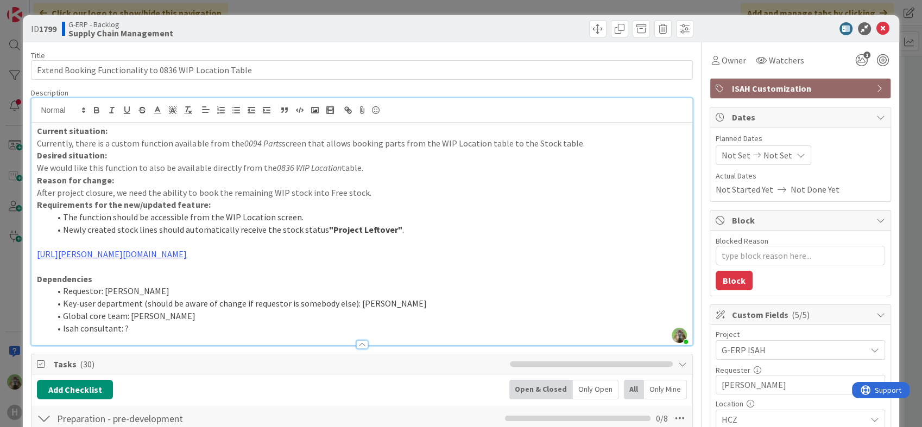
click at [8, 253] on div "ID 1799 G-ERP - Backlog Supply Chain Management Title 55 / 128 Extend Booking F…" at bounding box center [461, 213] width 922 height 427
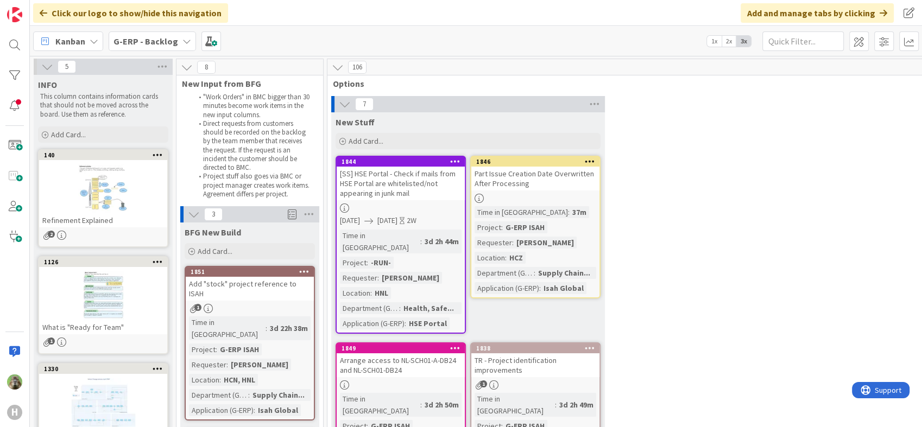
click at [182, 47] on div "G-ERP - Backlog" at bounding box center [152, 41] width 87 height 20
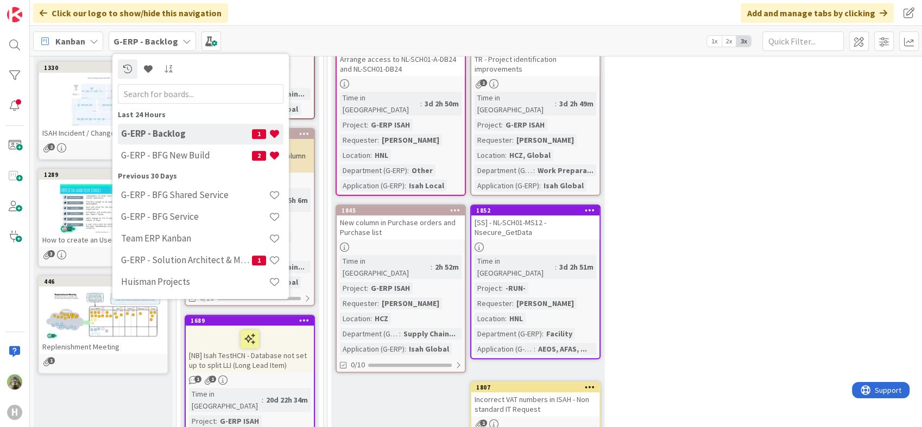
scroll to position [663, 0]
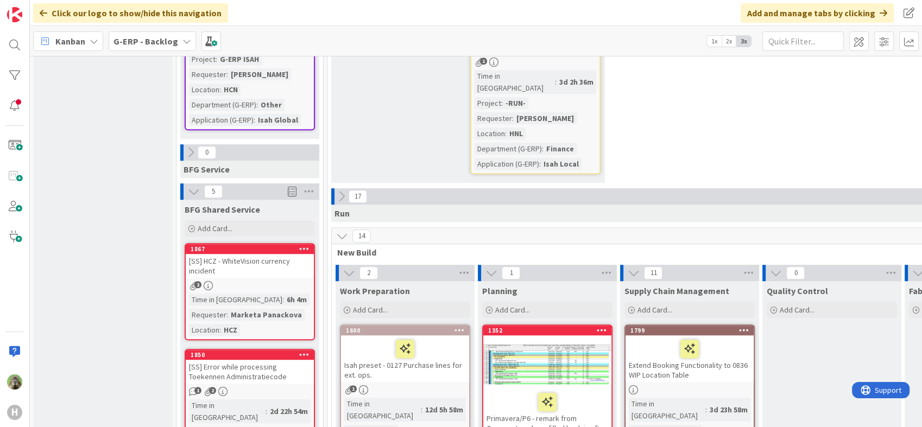
click at [343, 190] on icon at bounding box center [341, 196] width 12 height 12
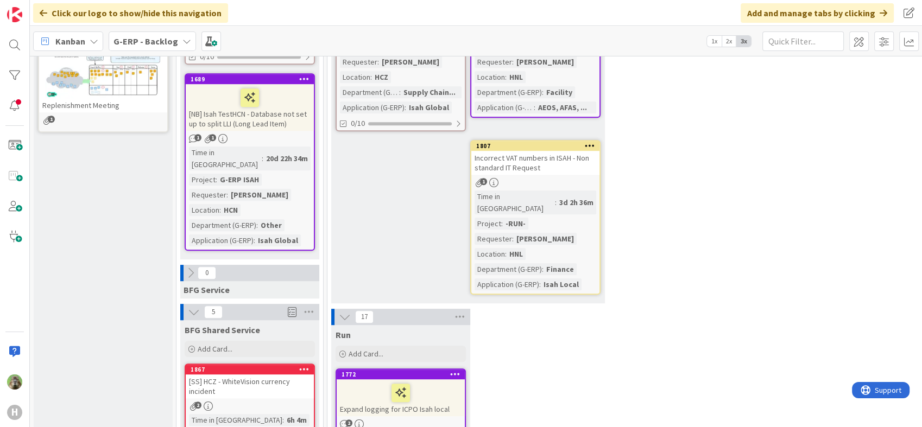
scroll to position [784, 0]
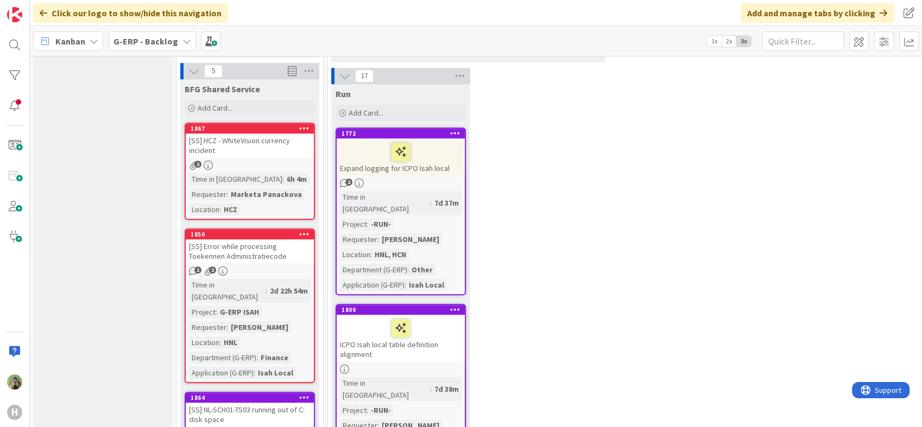
click at [447, 141] on div at bounding box center [401, 152] width 122 height 23
type textarea "x"
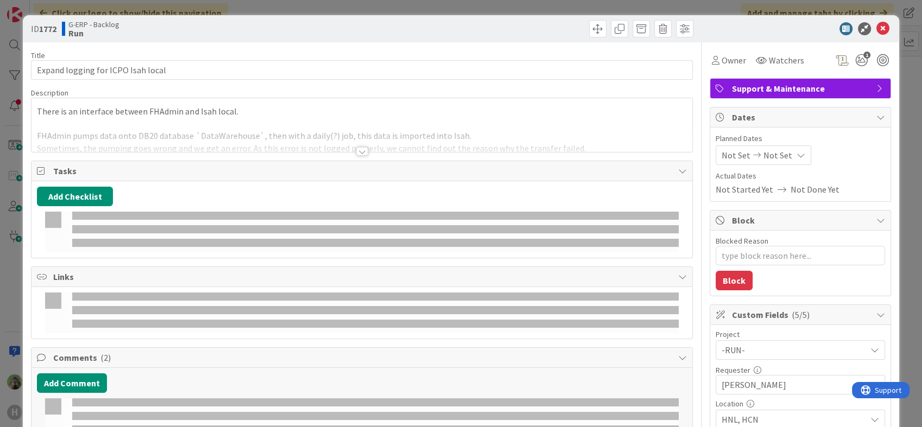
select select "sql"
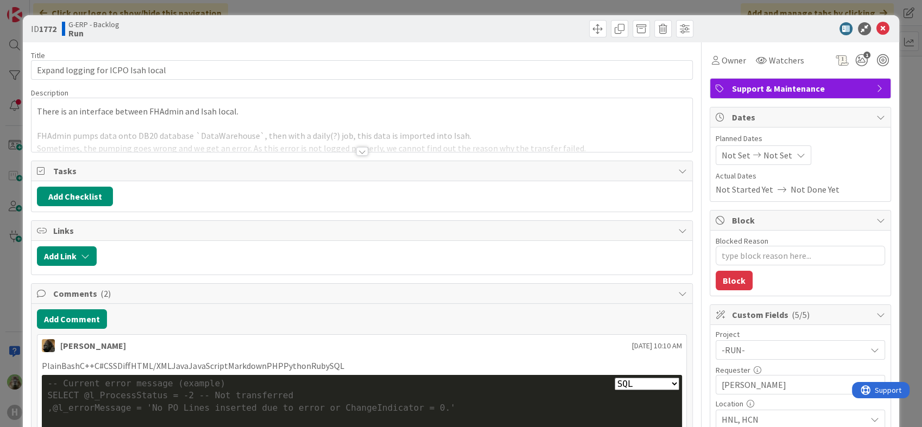
click at [364, 132] on div at bounding box center [361, 138] width 660 height 28
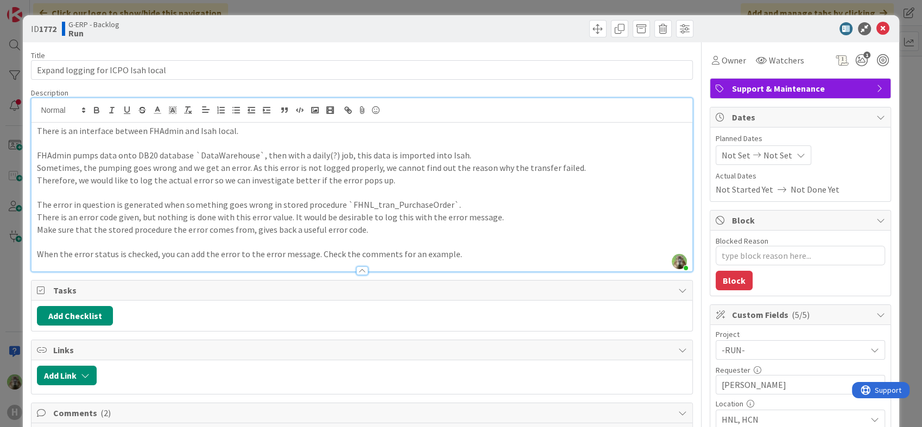
click at [16, 275] on div "ID 1772 G-ERP - Backlog Run Title 34 / 128 Expand logging for ICPO Isah local D…" at bounding box center [461, 213] width 922 height 427
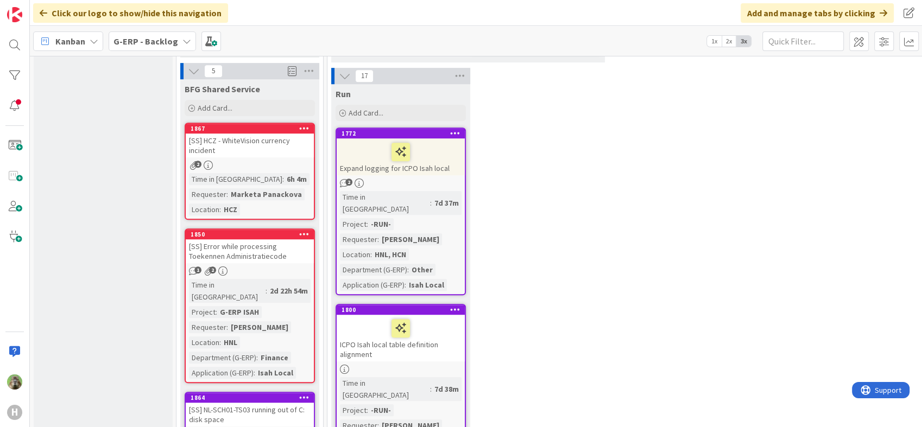
click at [431, 138] on div "Expand logging for ICPO Isah local" at bounding box center [400, 156] width 128 height 37
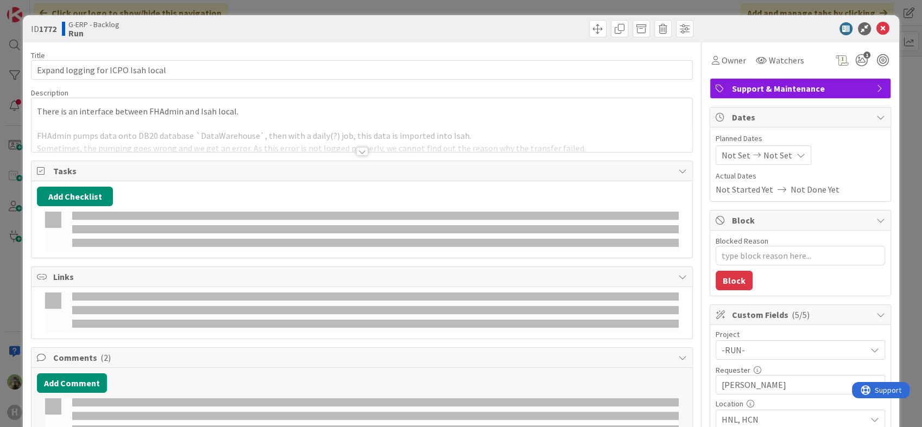
type textarea "x"
select select "sql"
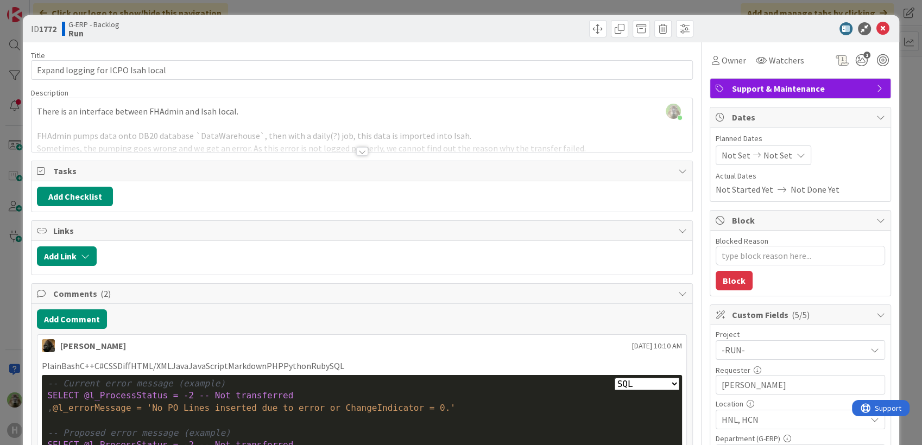
click at [5, 301] on div "ID 1772 G-ERP - Backlog Run Title 34 / 128 Expand logging for ICPO Isah local D…" at bounding box center [461, 222] width 922 height 445
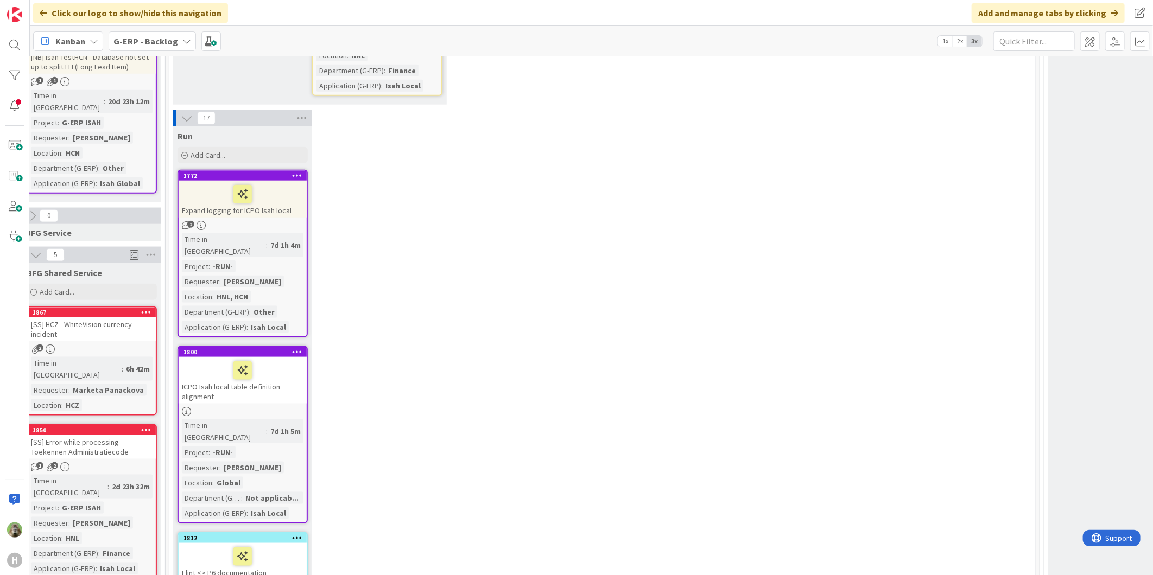
scroll to position [723, 158]
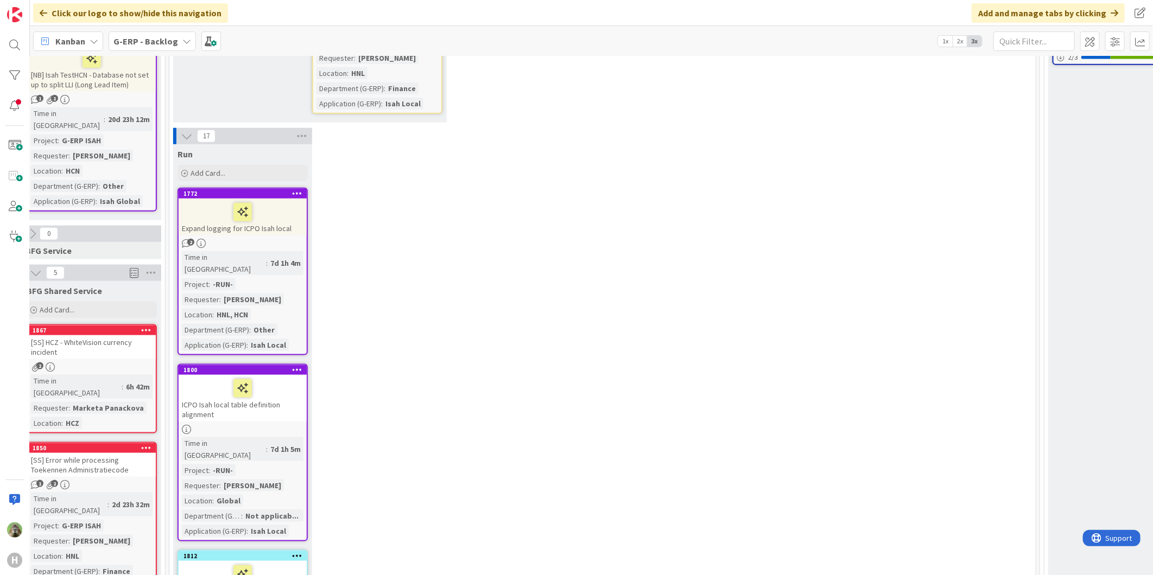
click at [188, 130] on icon at bounding box center [187, 136] width 12 height 12
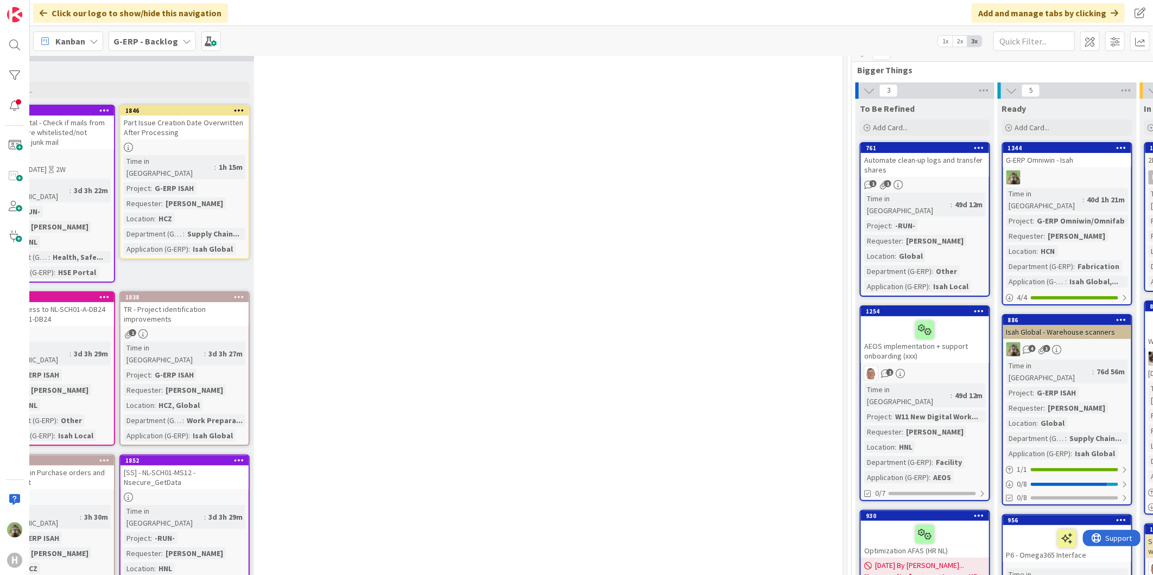
scroll to position [0, 351]
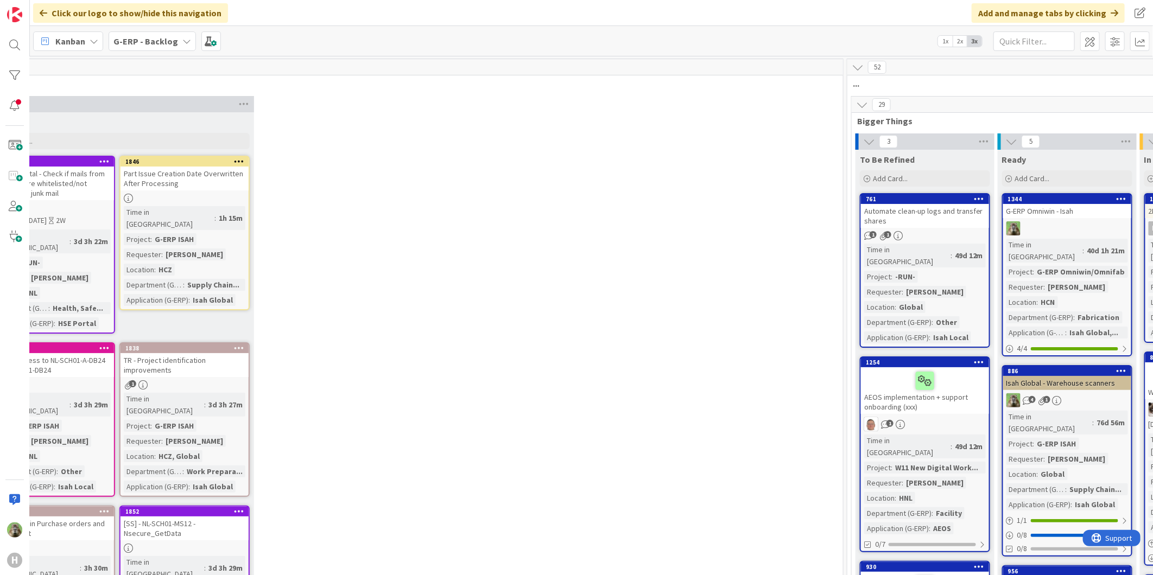
click at [863, 106] on icon at bounding box center [862, 105] width 12 height 12
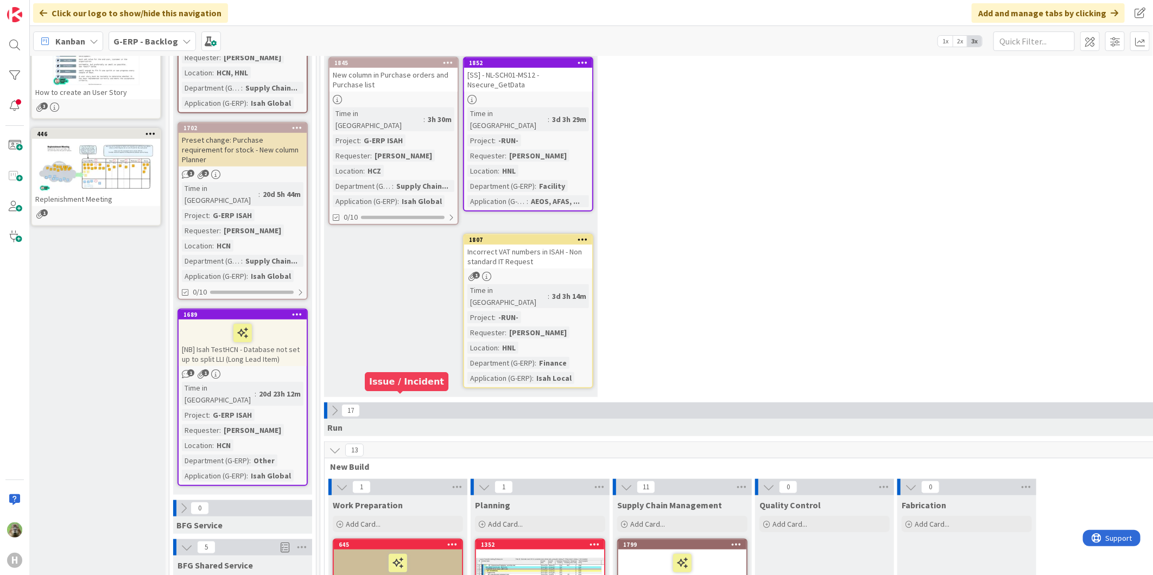
scroll to position [543, 7]
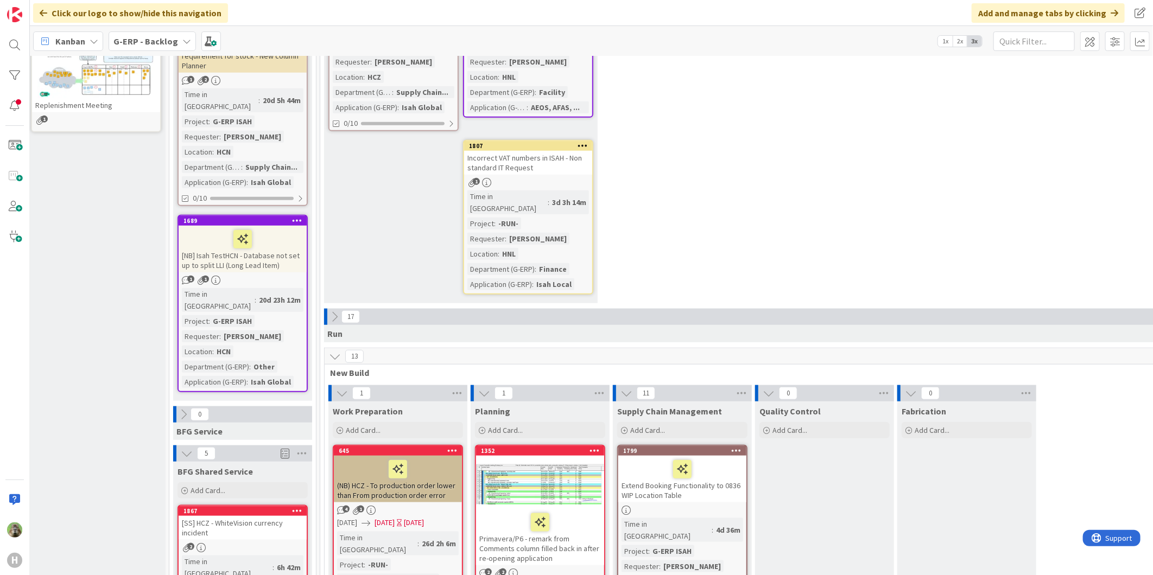
click at [328, 311] on icon at bounding box center [334, 317] width 12 height 12
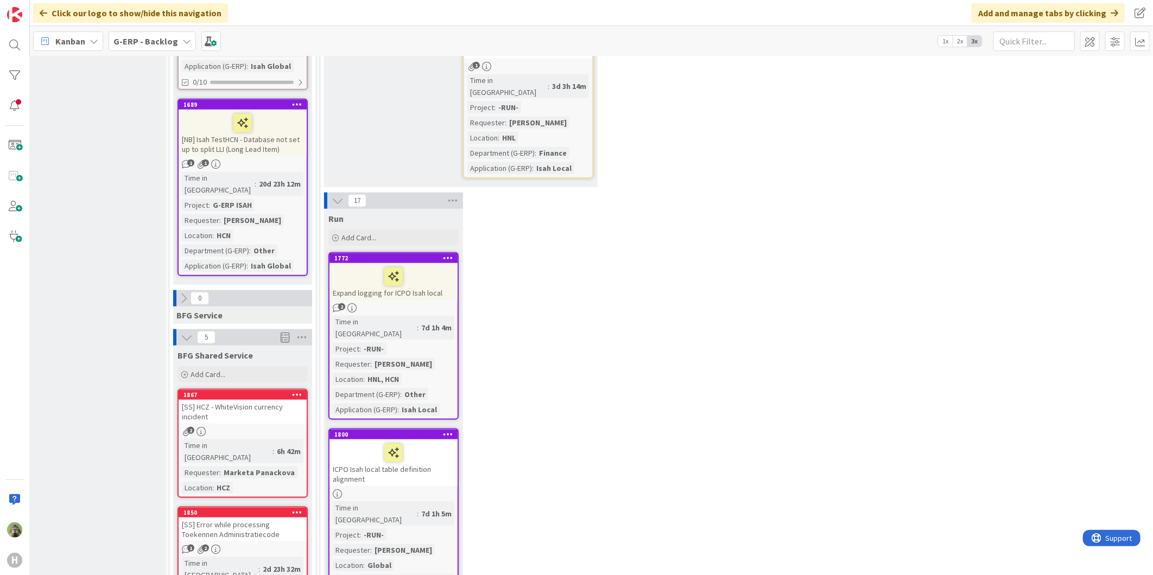
scroll to position [723, 7]
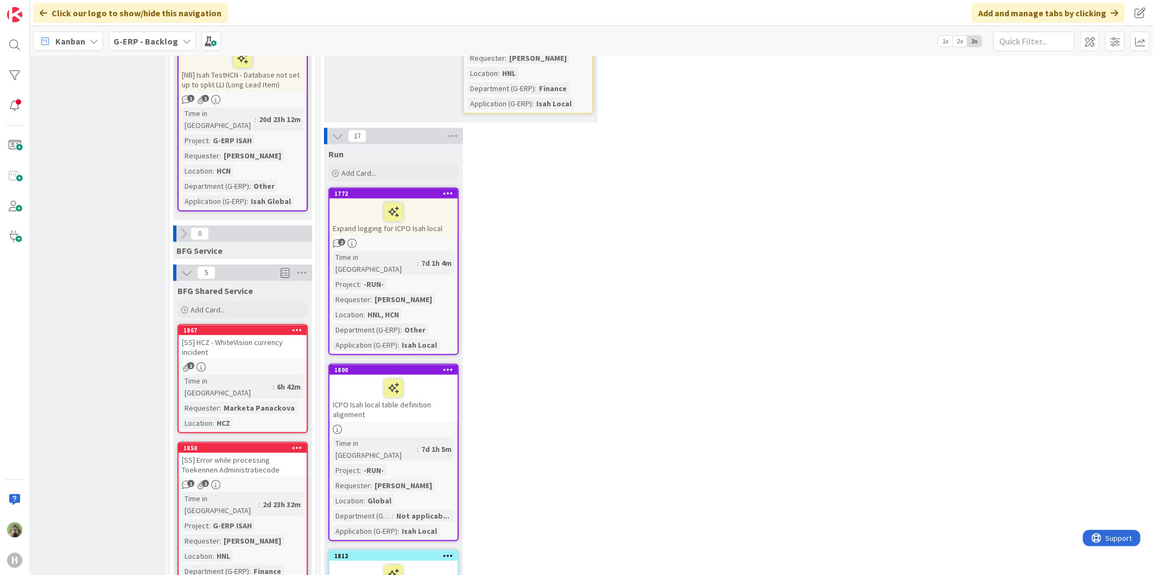
click at [431, 188] on link "1772 Expand logging for ICPO Isah local 2 Time in Column : 7d 1h 4m Project : -…" at bounding box center [393, 272] width 130 height 168
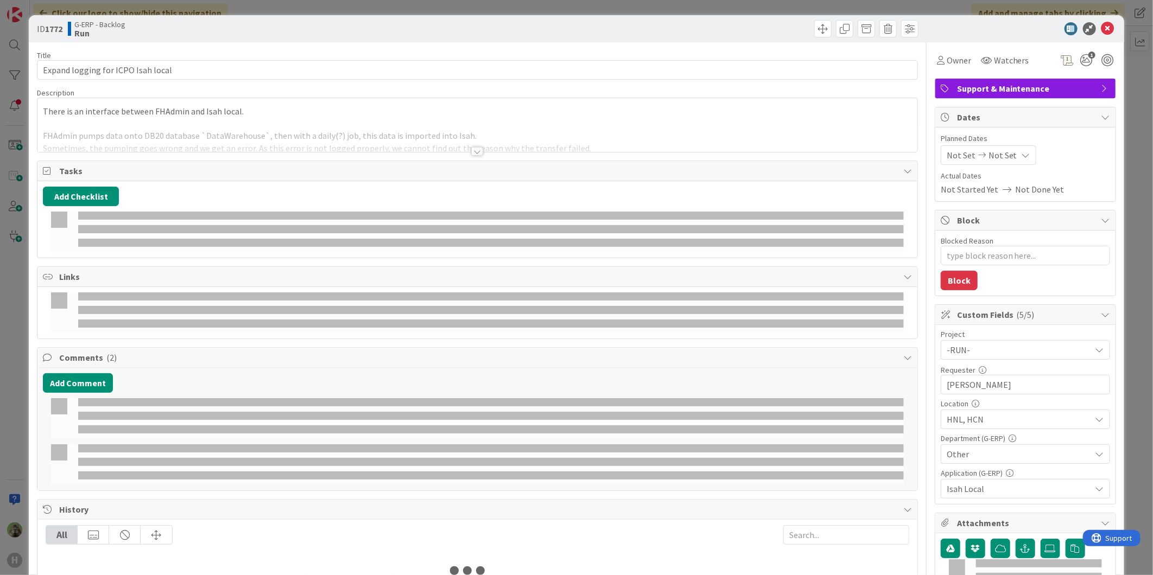
type textarea "x"
select select "sql"
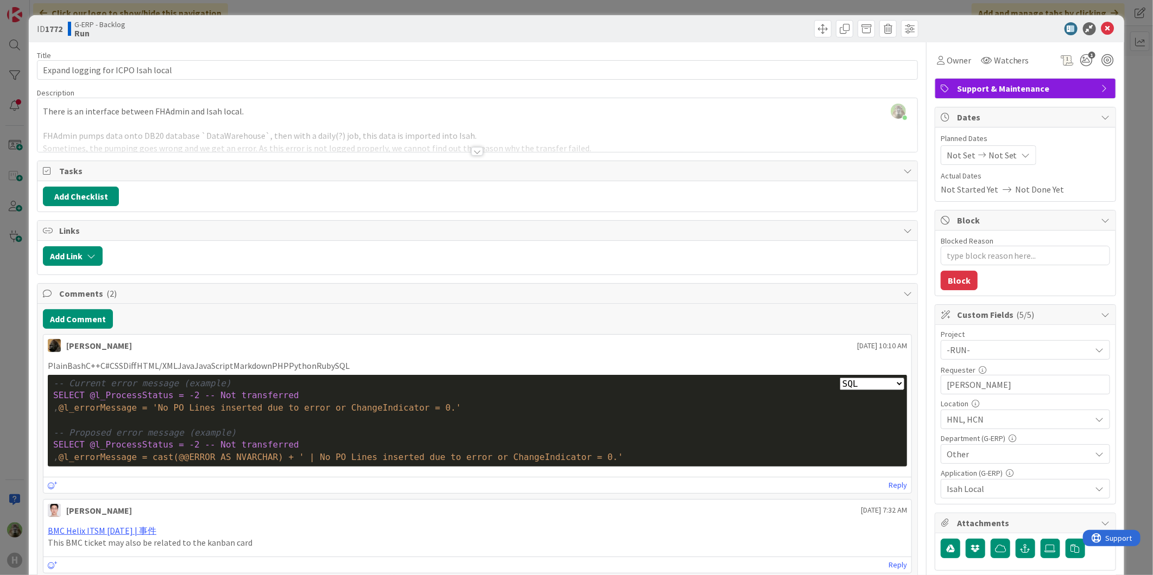
click at [452, 148] on div at bounding box center [477, 138] width 880 height 28
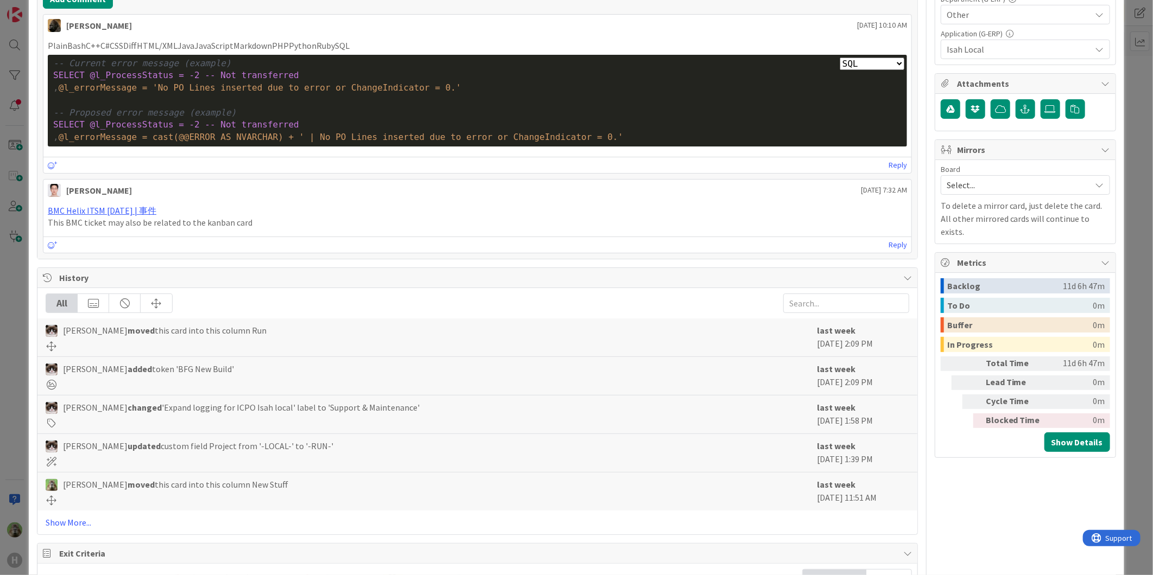
scroll to position [554, 0]
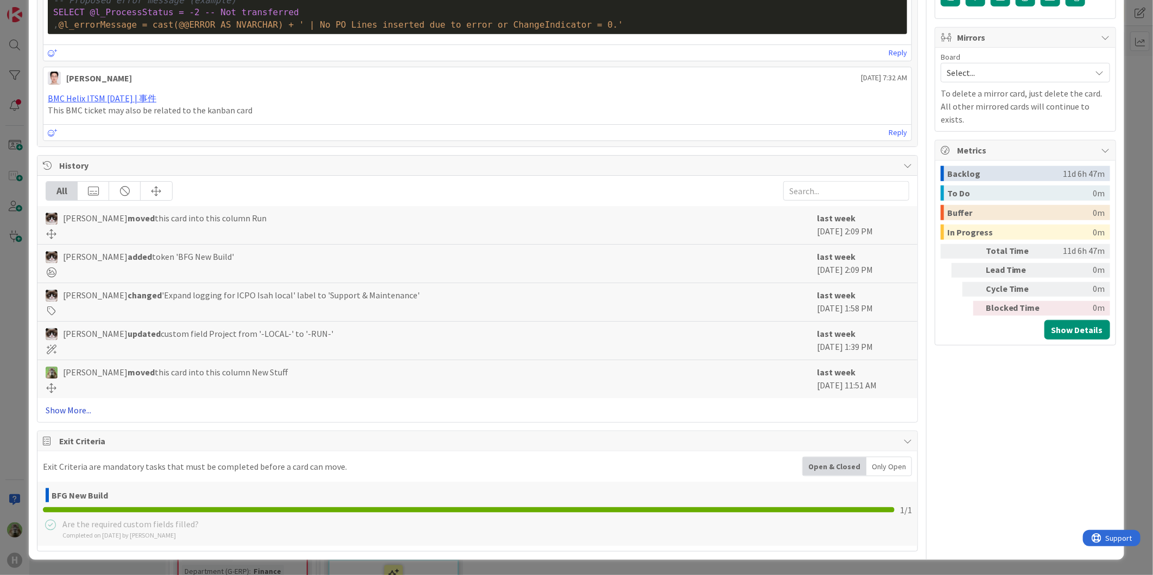
click at [75, 406] on link "Show More..." at bounding box center [477, 410] width 863 height 13
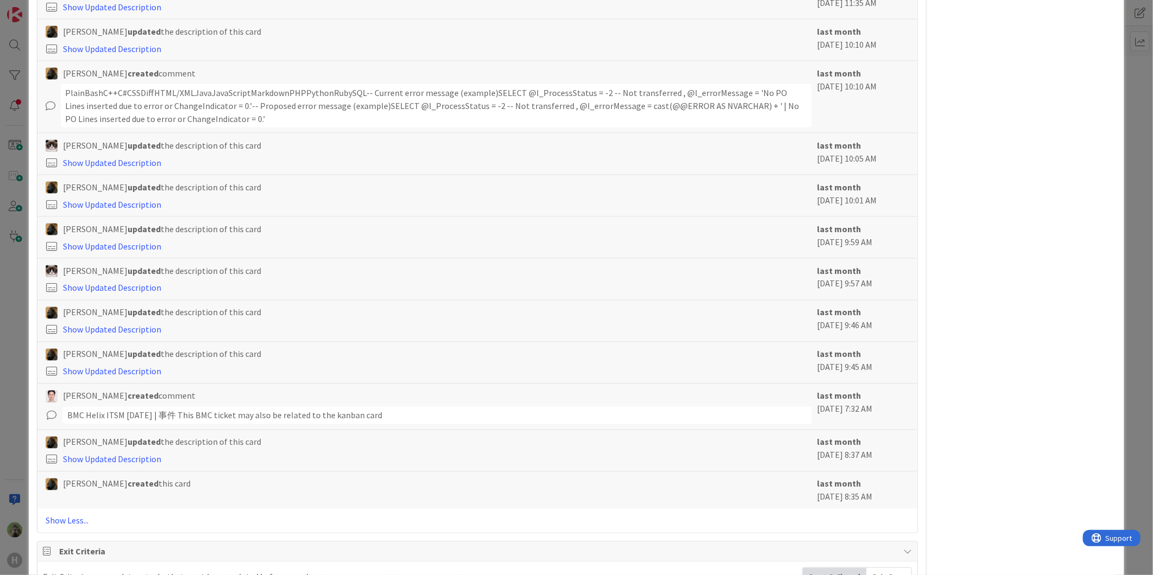
scroll to position [1125, 0]
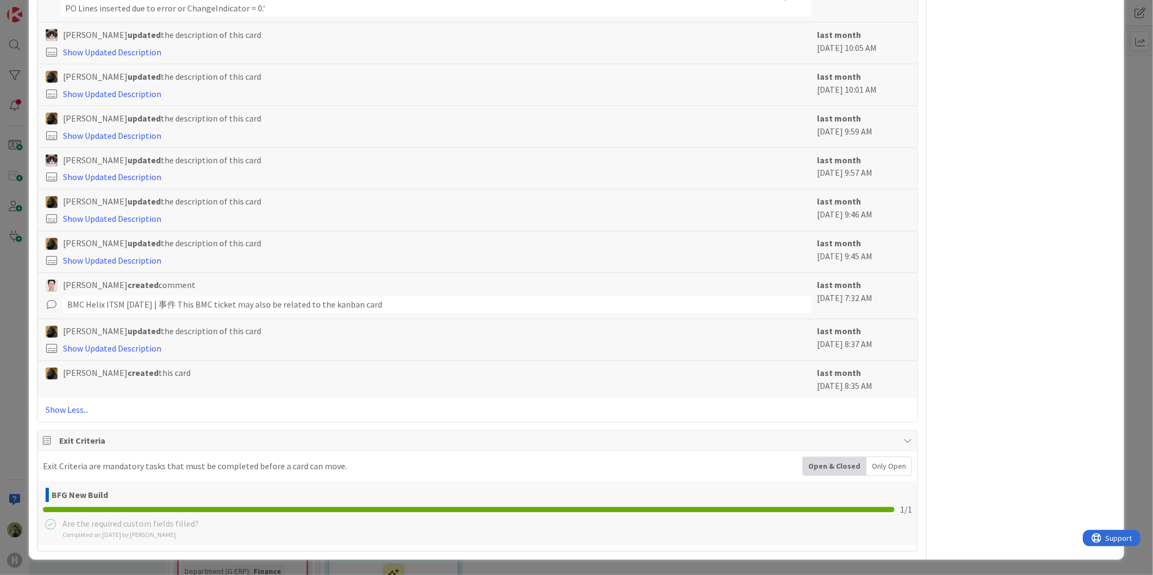
click at [22, 389] on div "ID 1772 G-ERP - Backlog Run Title 34 / 128 Expand logging for ICPO Isah local D…" at bounding box center [576, 287] width 1153 height 575
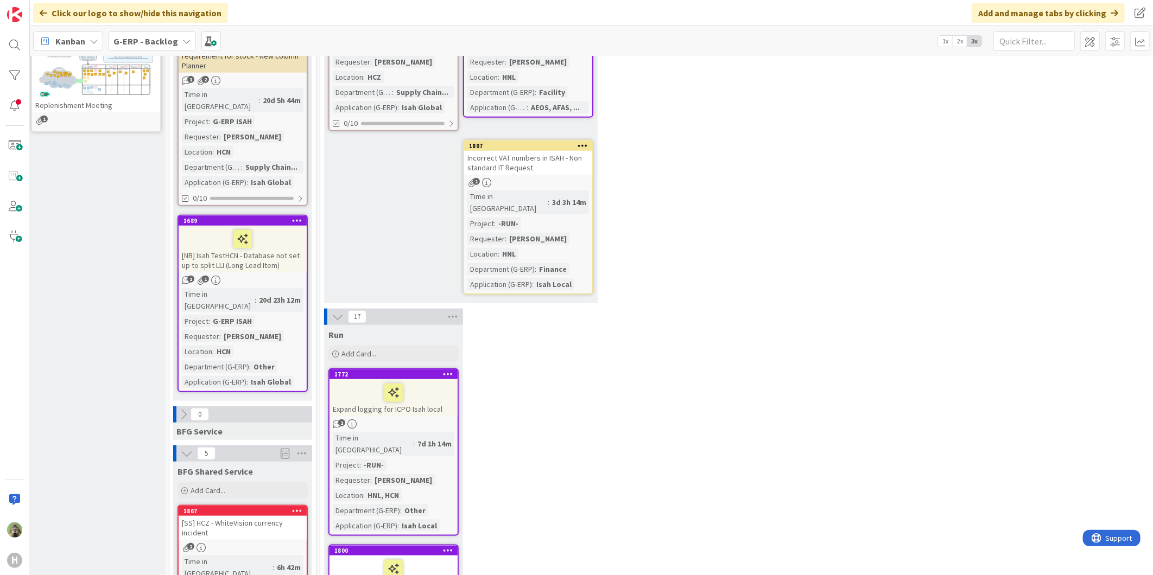
click at [449, 370] on icon at bounding box center [448, 374] width 10 height 8
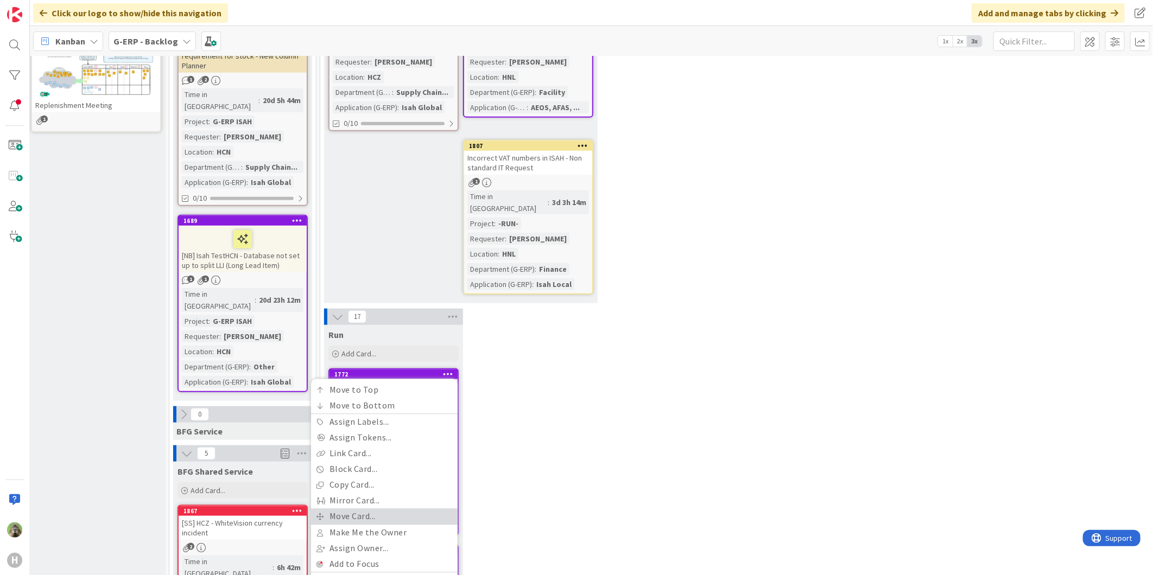
click at [380, 427] on link "Move Card..." at bounding box center [384, 517] width 147 height 16
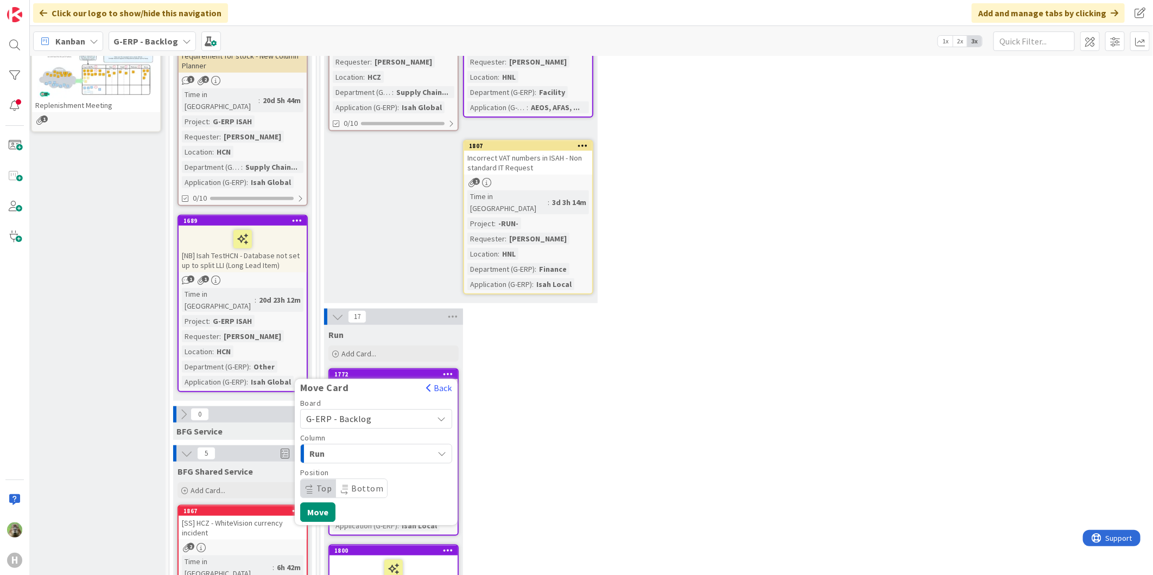
click at [402, 412] on span "G-ERP - Backlog" at bounding box center [367, 419] width 122 height 15
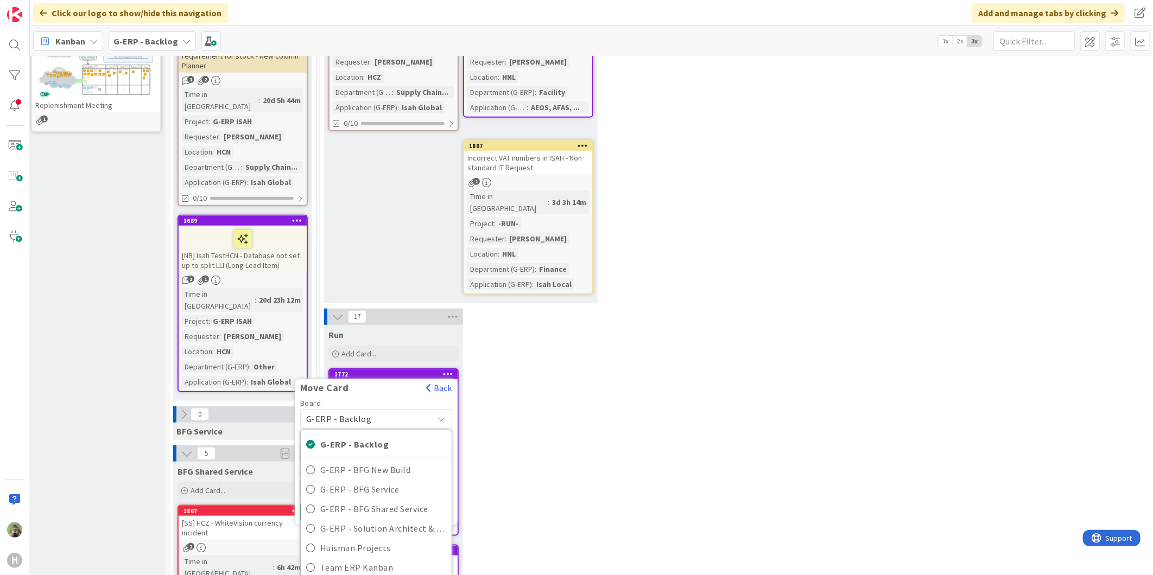
click at [402, 412] on span "G-ERP - Backlog" at bounding box center [367, 419] width 122 height 15
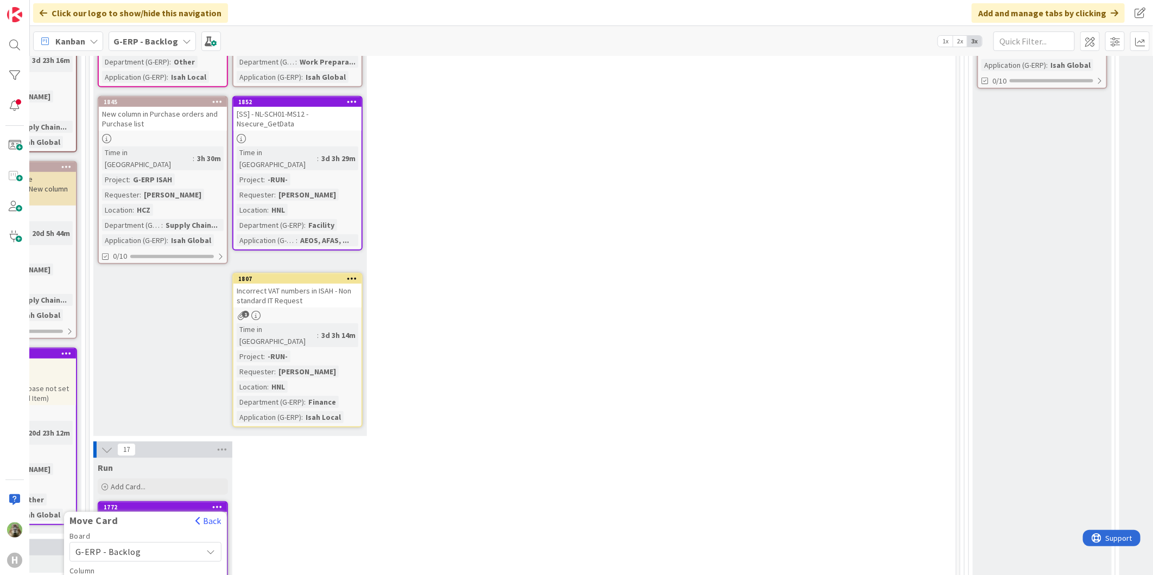
scroll to position [482, 238]
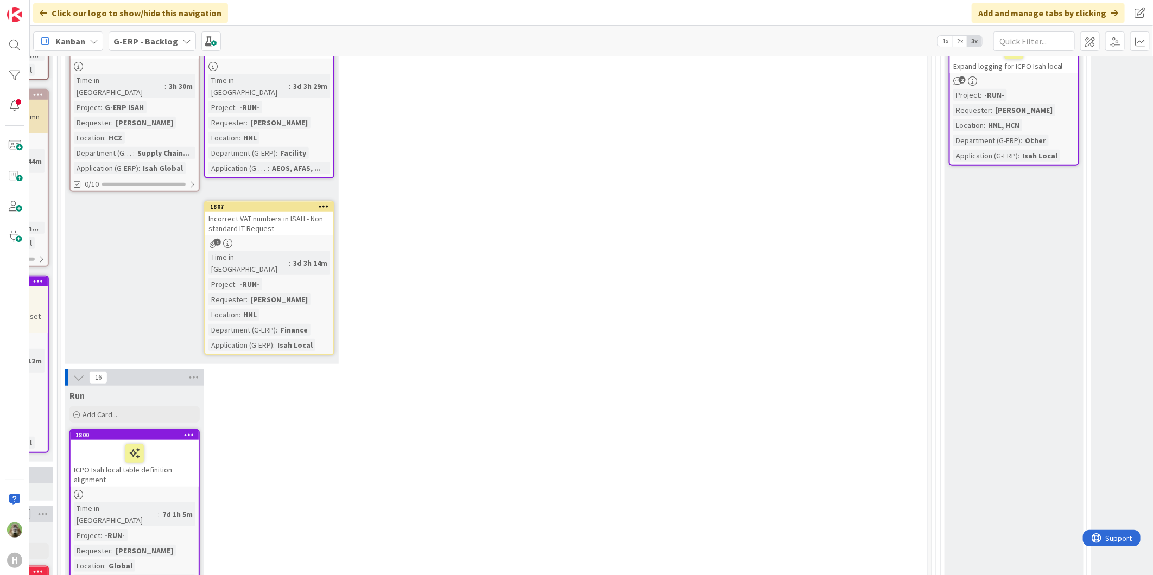
scroll to position [543, 266]
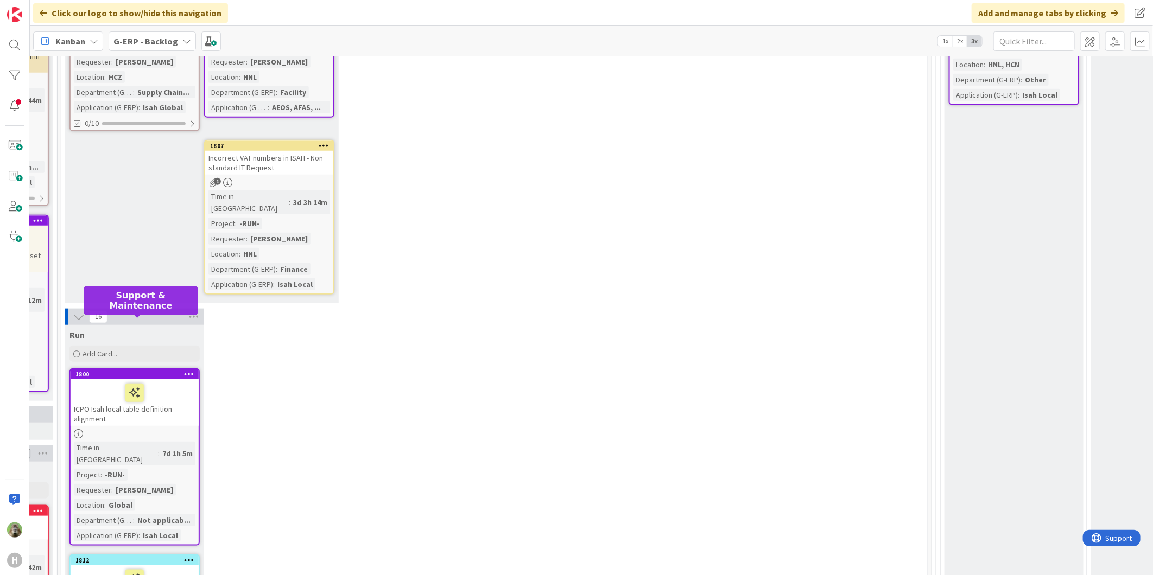
click at [162, 371] on div "1800" at bounding box center [136, 375] width 123 height 8
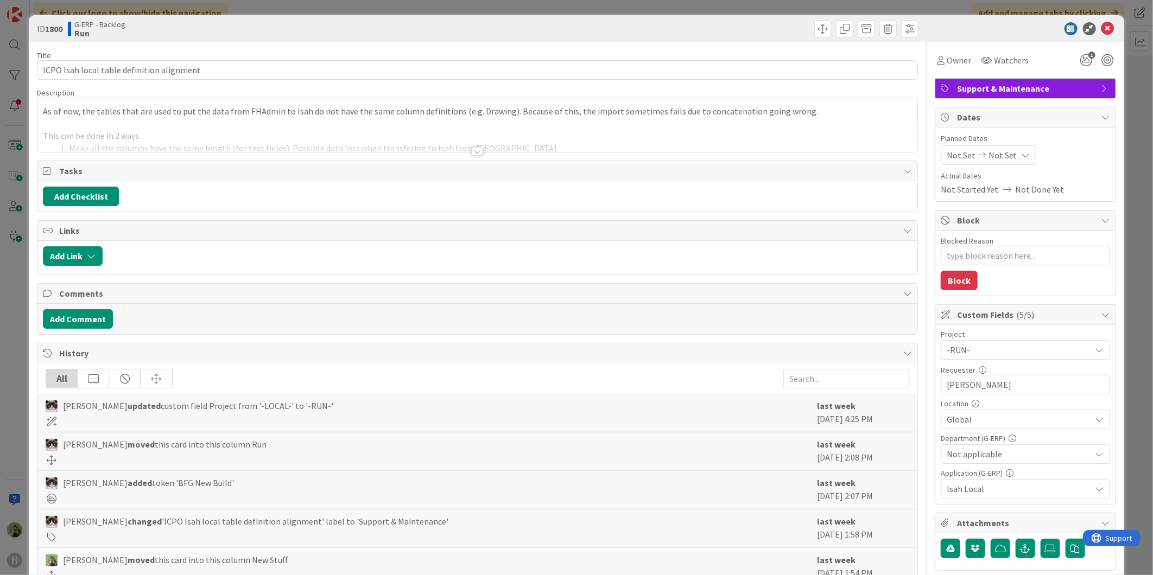
click at [380, 137] on div at bounding box center [477, 138] width 880 height 28
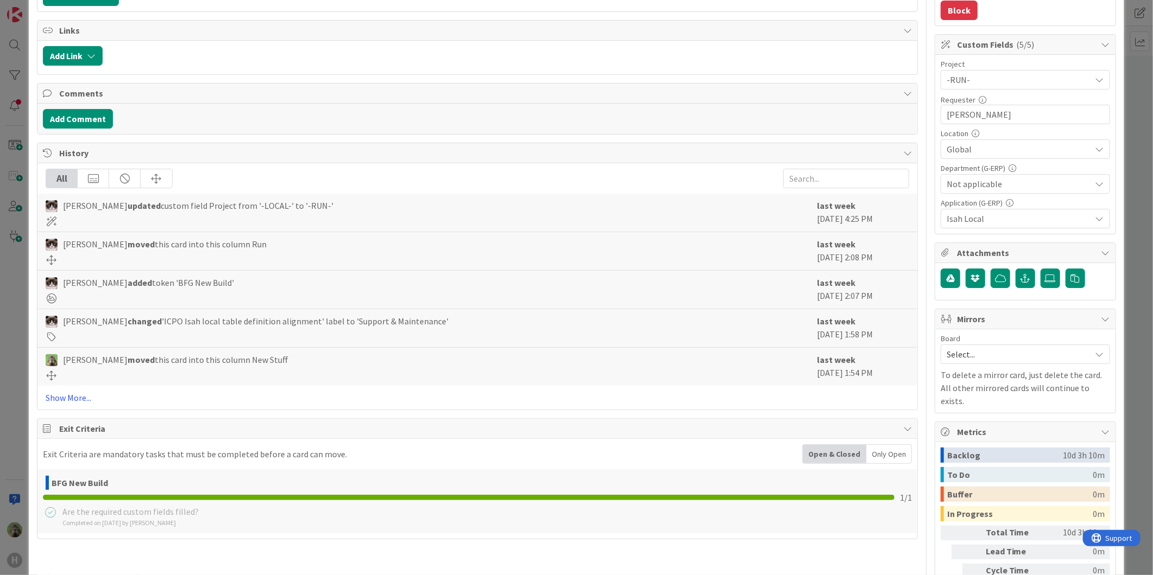
scroll to position [301, 0]
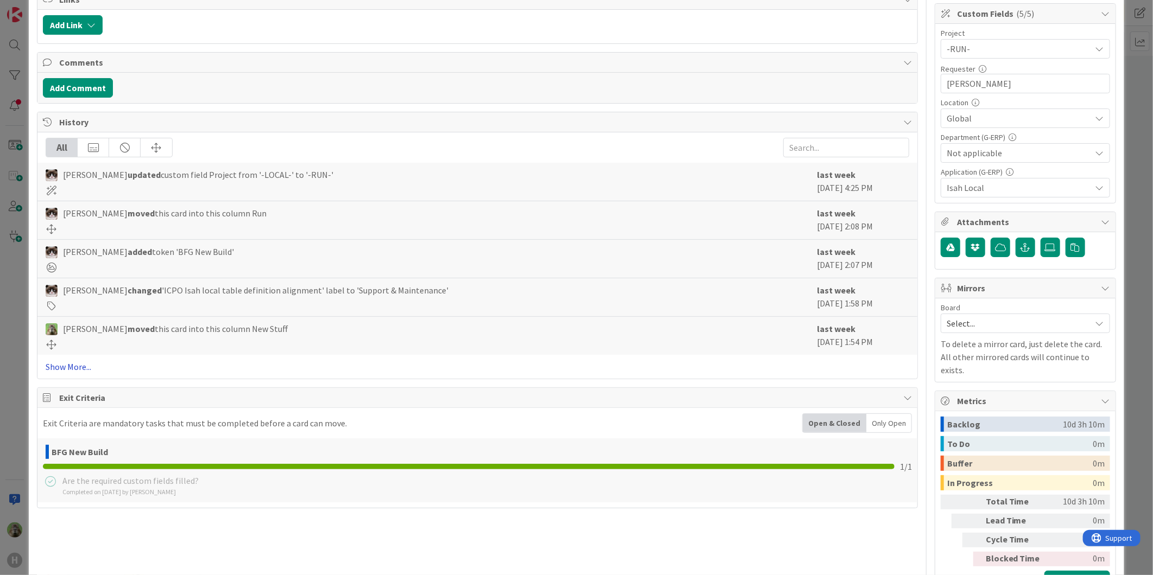
click at [77, 365] on link "Show More..." at bounding box center [477, 366] width 863 height 13
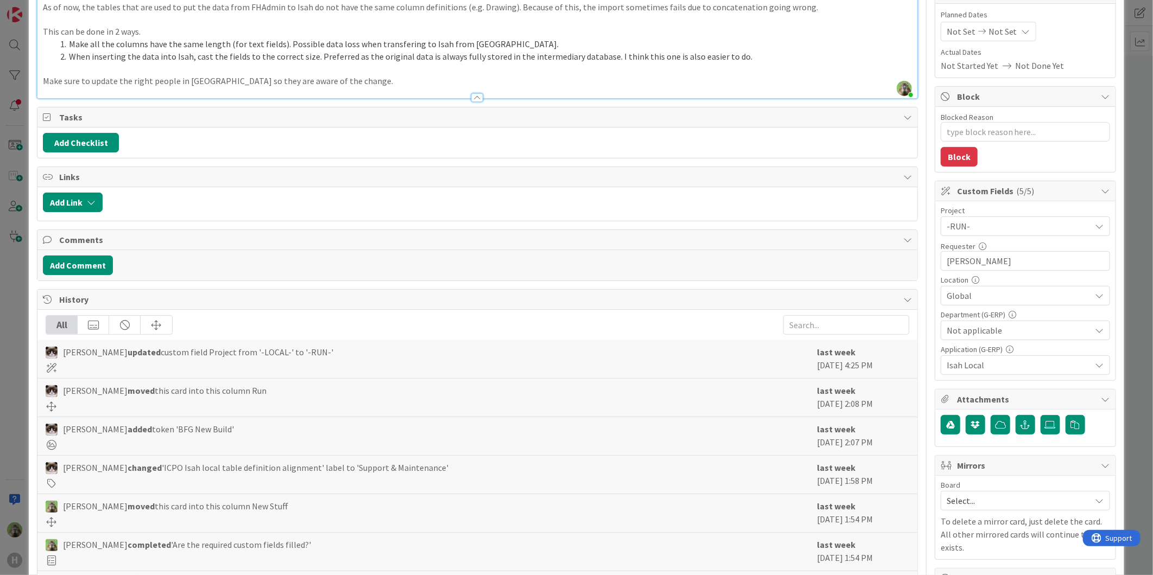
scroll to position [0, 0]
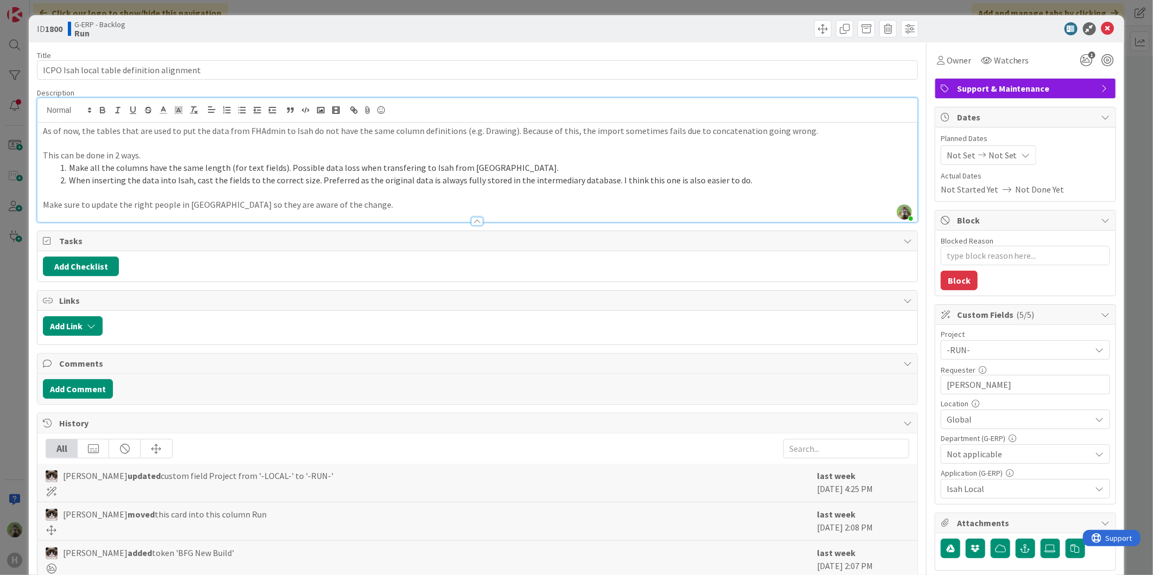
click at [17, 346] on div "ID 1800 G-ERP - Backlog Run Title 42 / 128 ICPO Isah local table definition ali…" at bounding box center [576, 287] width 1153 height 575
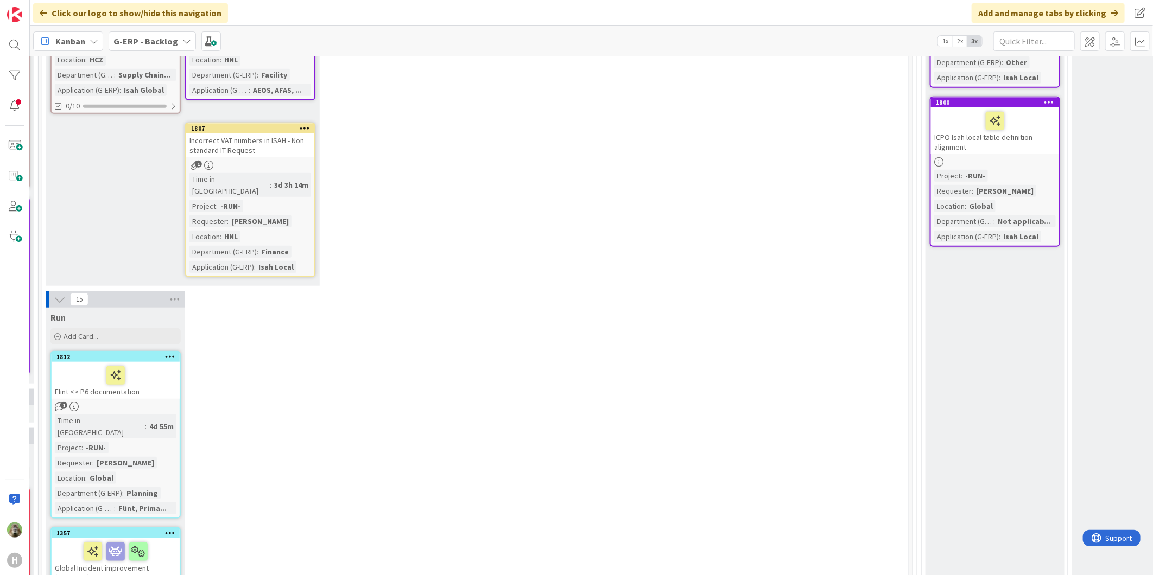
scroll to position [482, 285]
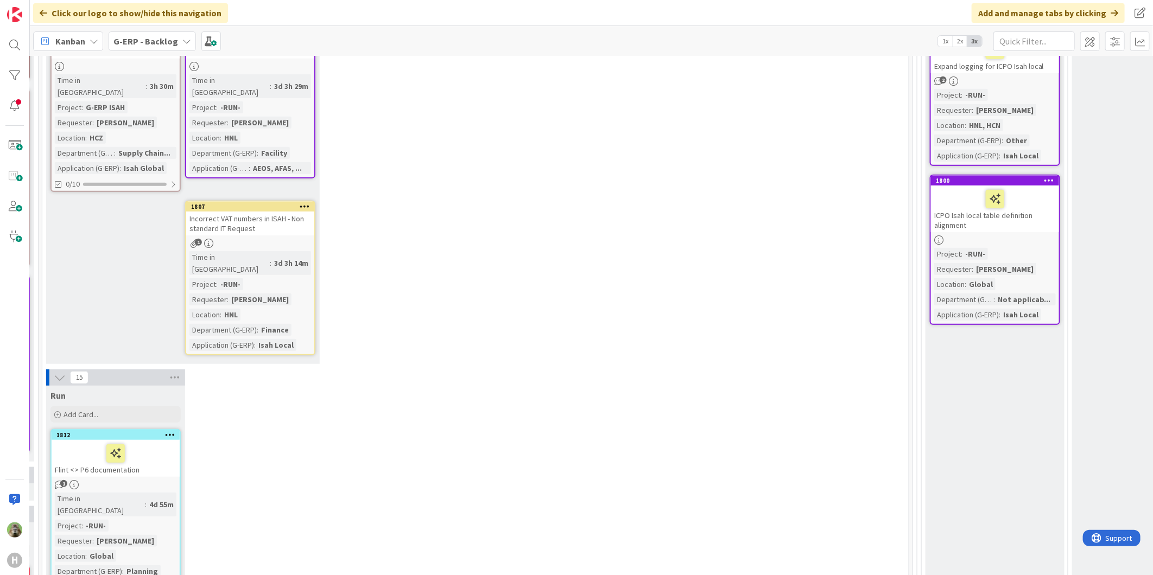
click at [55, 372] on icon at bounding box center [60, 378] width 12 height 12
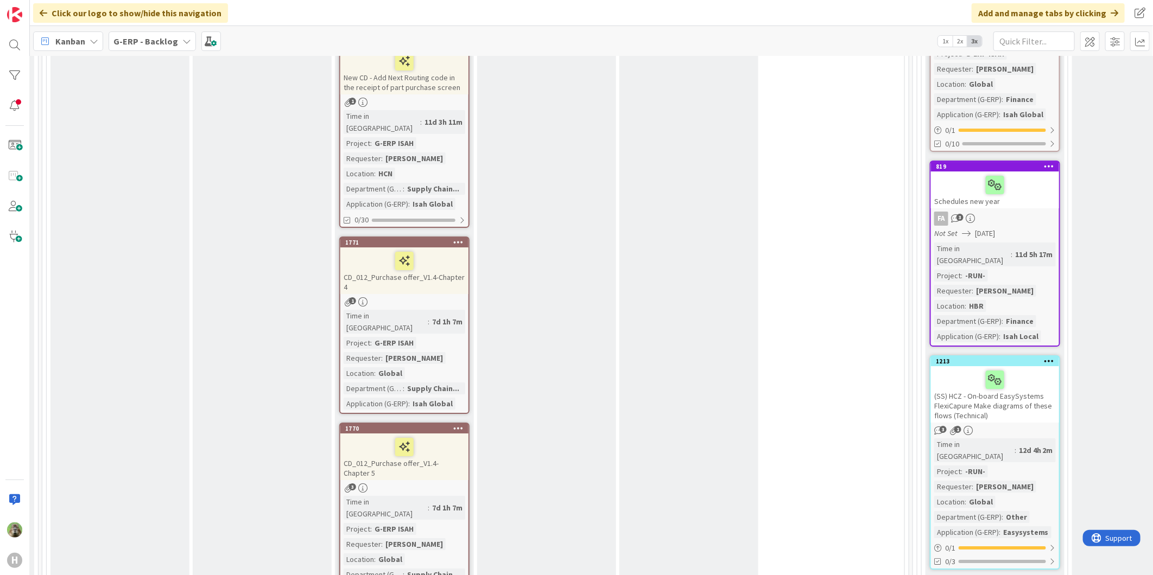
scroll to position [2291, 285]
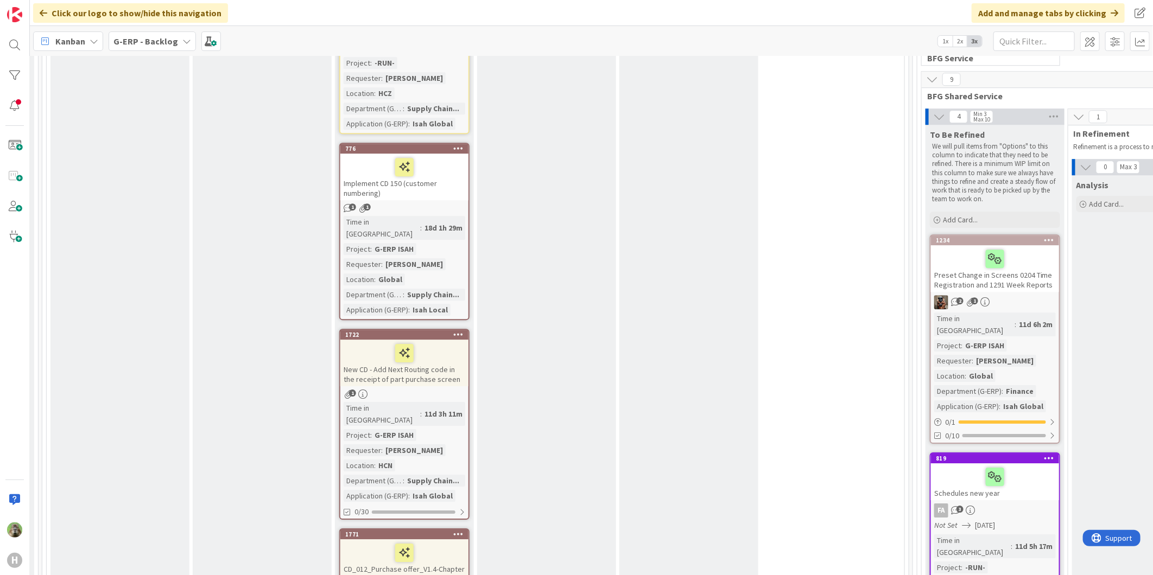
scroll to position [1809, 285]
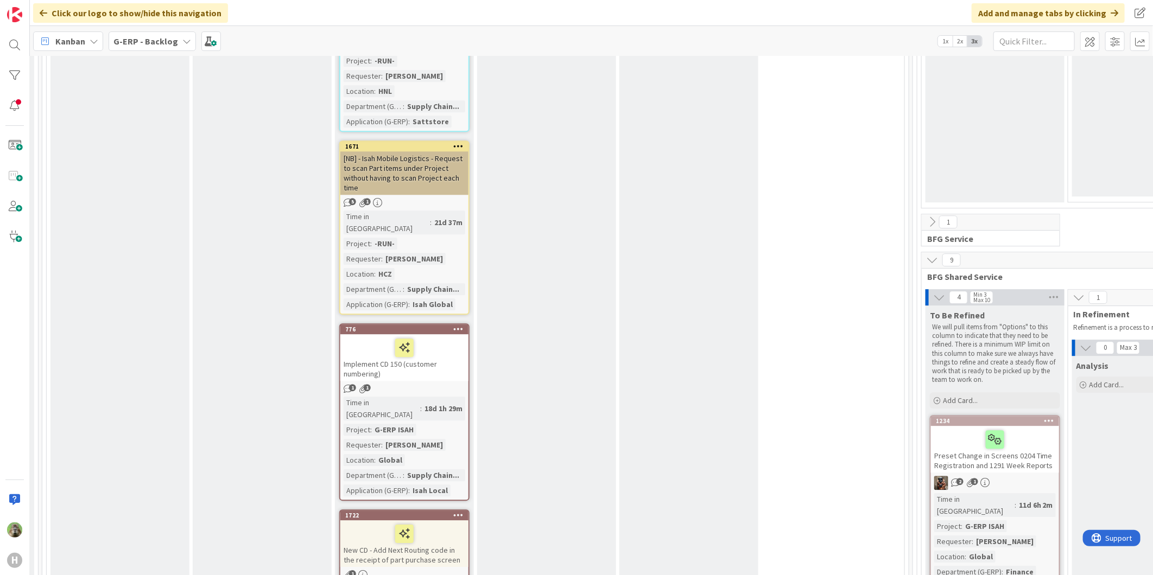
click at [373, 334] on div "Implement CD 150 (customer numbering)" at bounding box center [404, 357] width 128 height 47
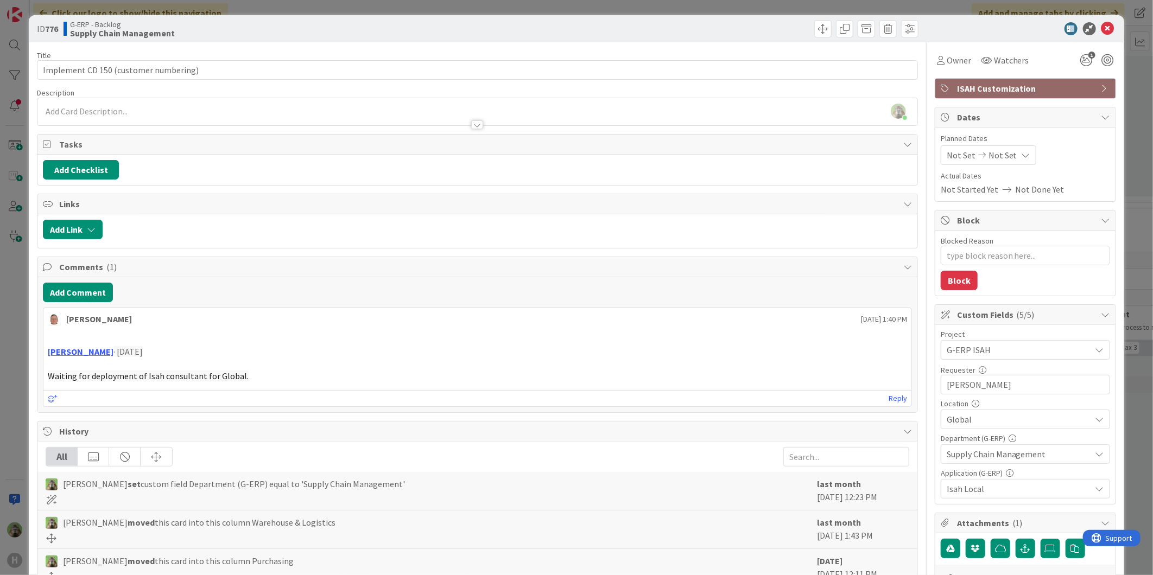
click at [24, 350] on div "ID 776 G-ERP - Backlog Supply Chain Management Title 37 / 128 Implement CD 150 …" at bounding box center [576, 287] width 1153 height 575
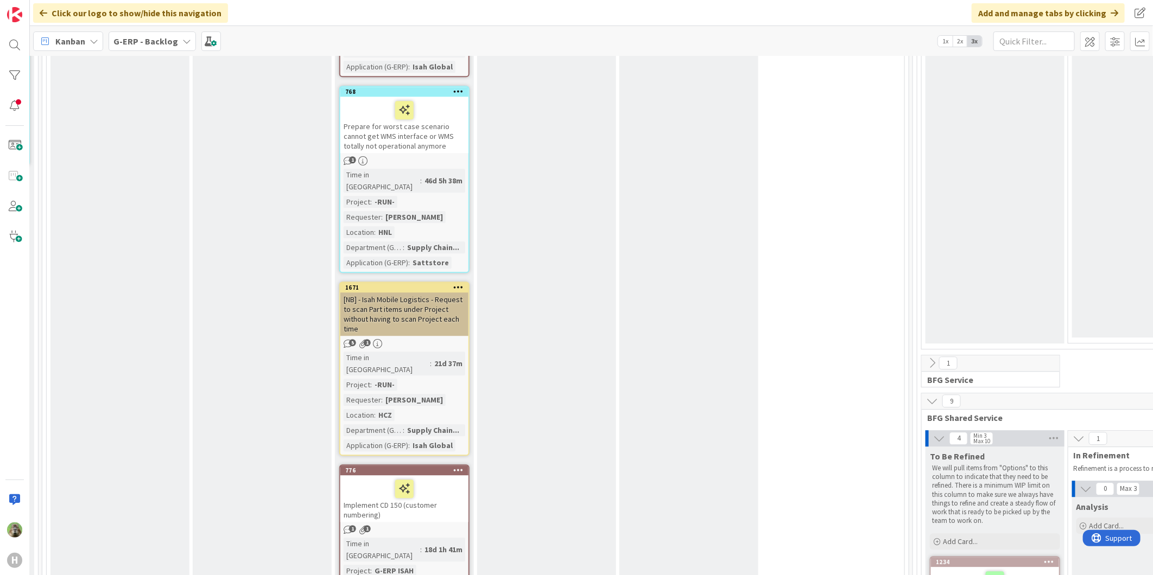
scroll to position [1628, 285]
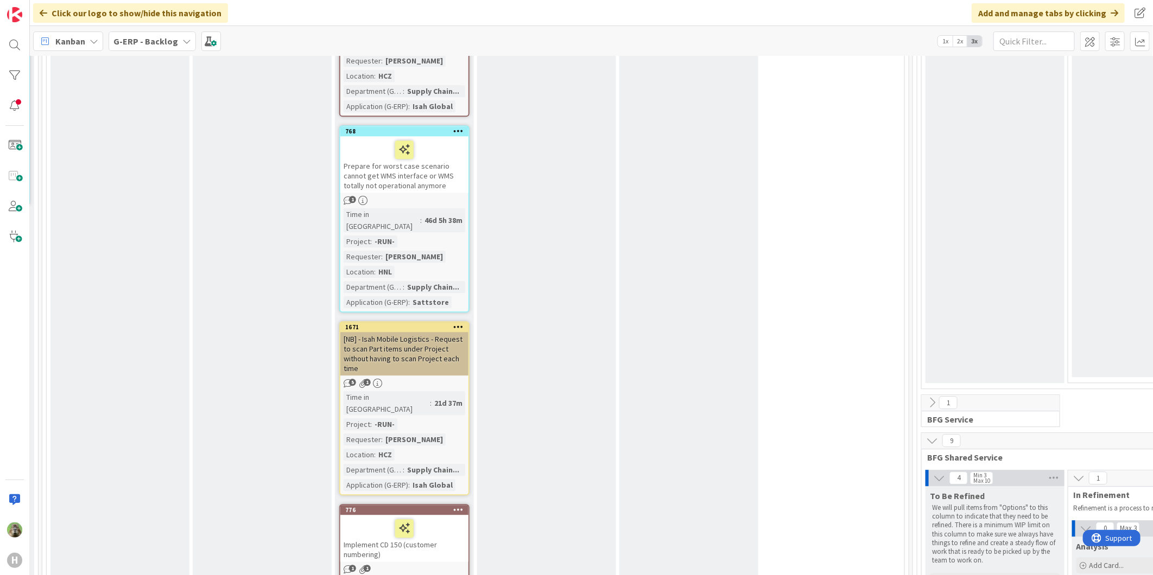
click at [410, 332] on div "[NB] - Isah Mobile Logistics - Request to scan Part items under Project without…" at bounding box center [404, 353] width 128 height 43
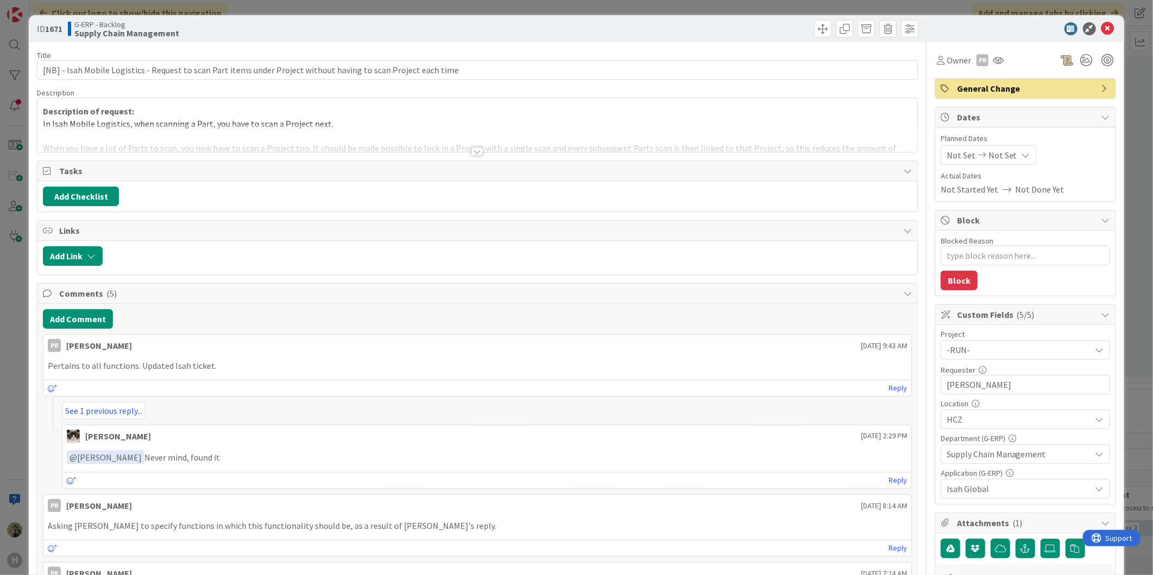
type textarea "x"
click at [387, 131] on div at bounding box center [477, 138] width 880 height 28
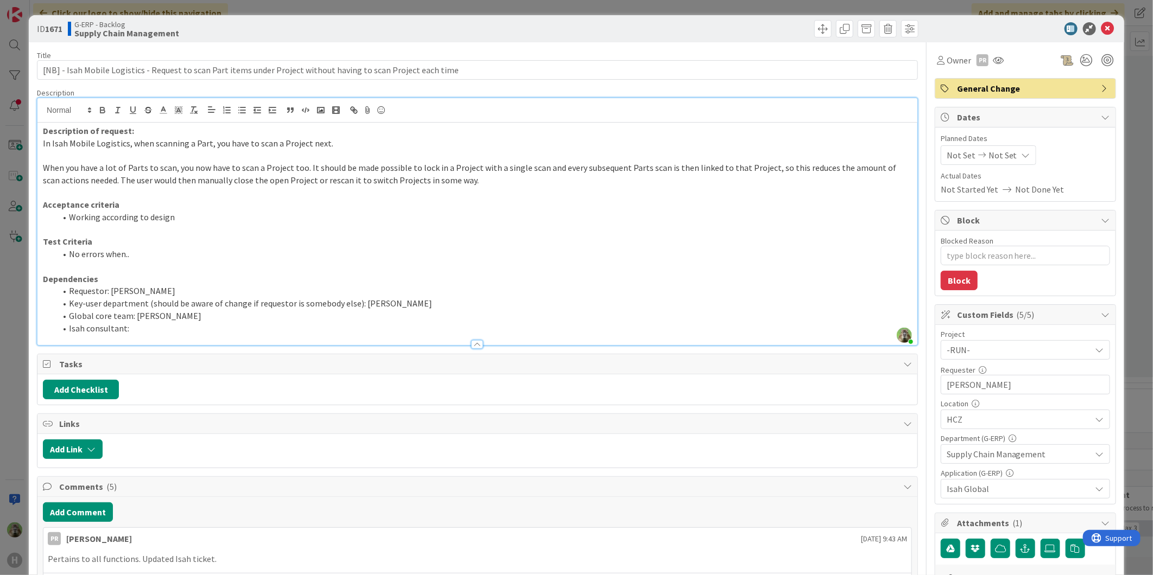
click at [232, 285] on li "Requestor: Martin Vojtek" at bounding box center [484, 291] width 856 height 12
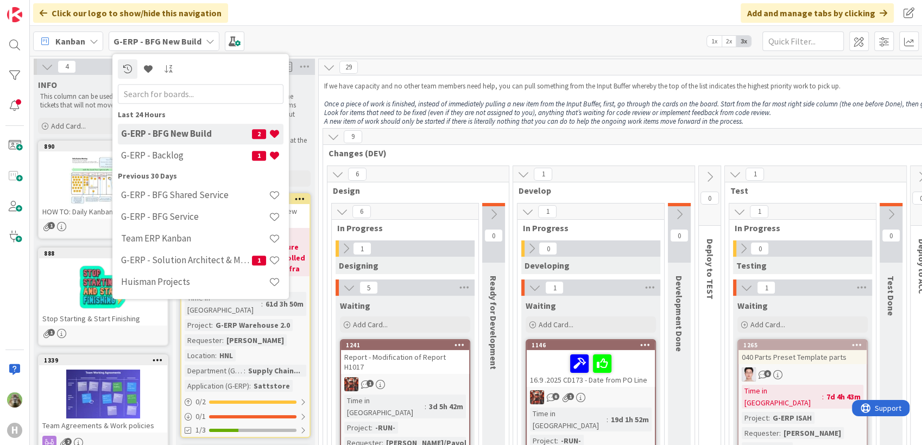
scroll to position [964, 0]
